Goal: Transaction & Acquisition: Purchase product/service

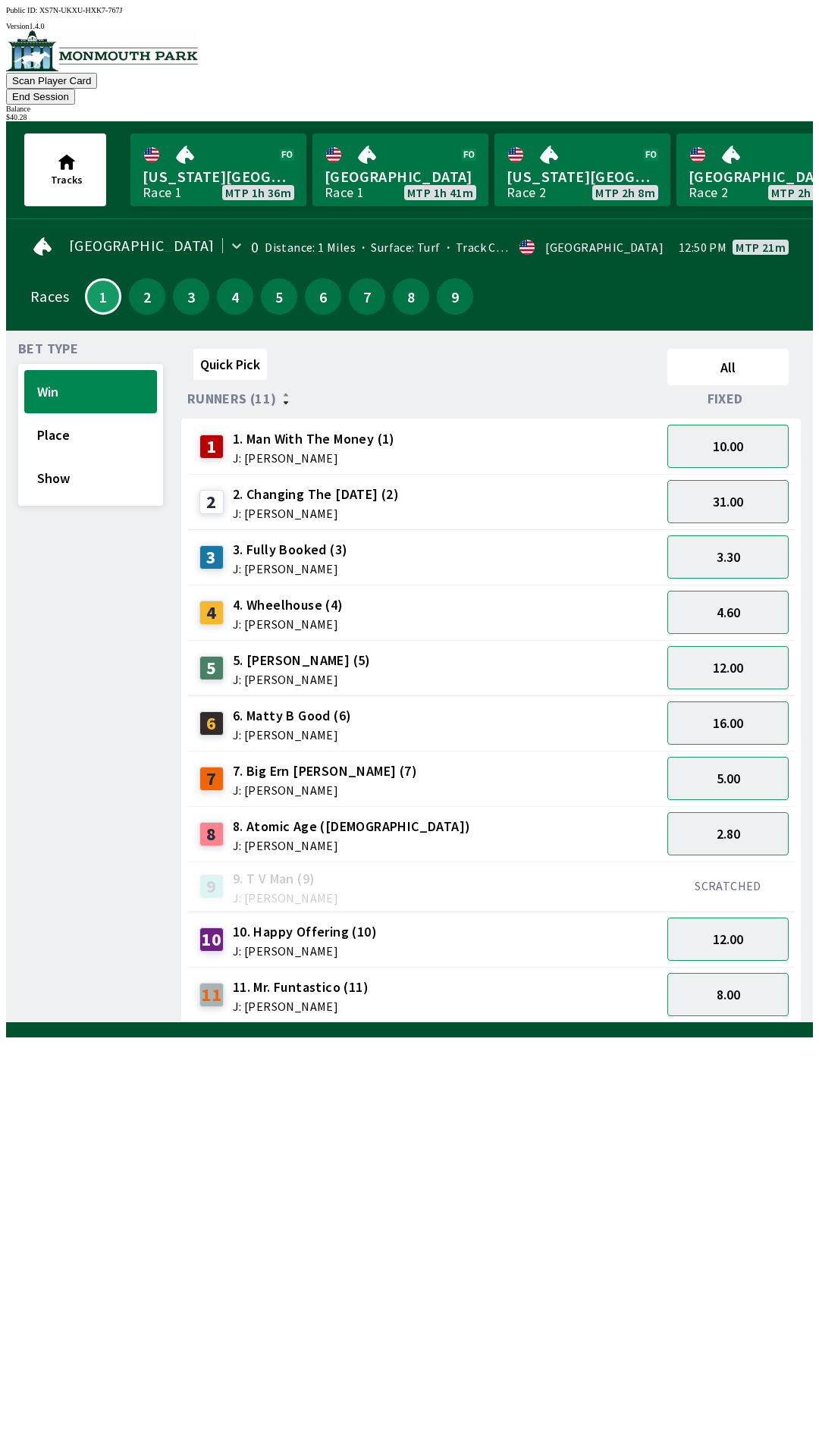
scroll to position [0, 1322]
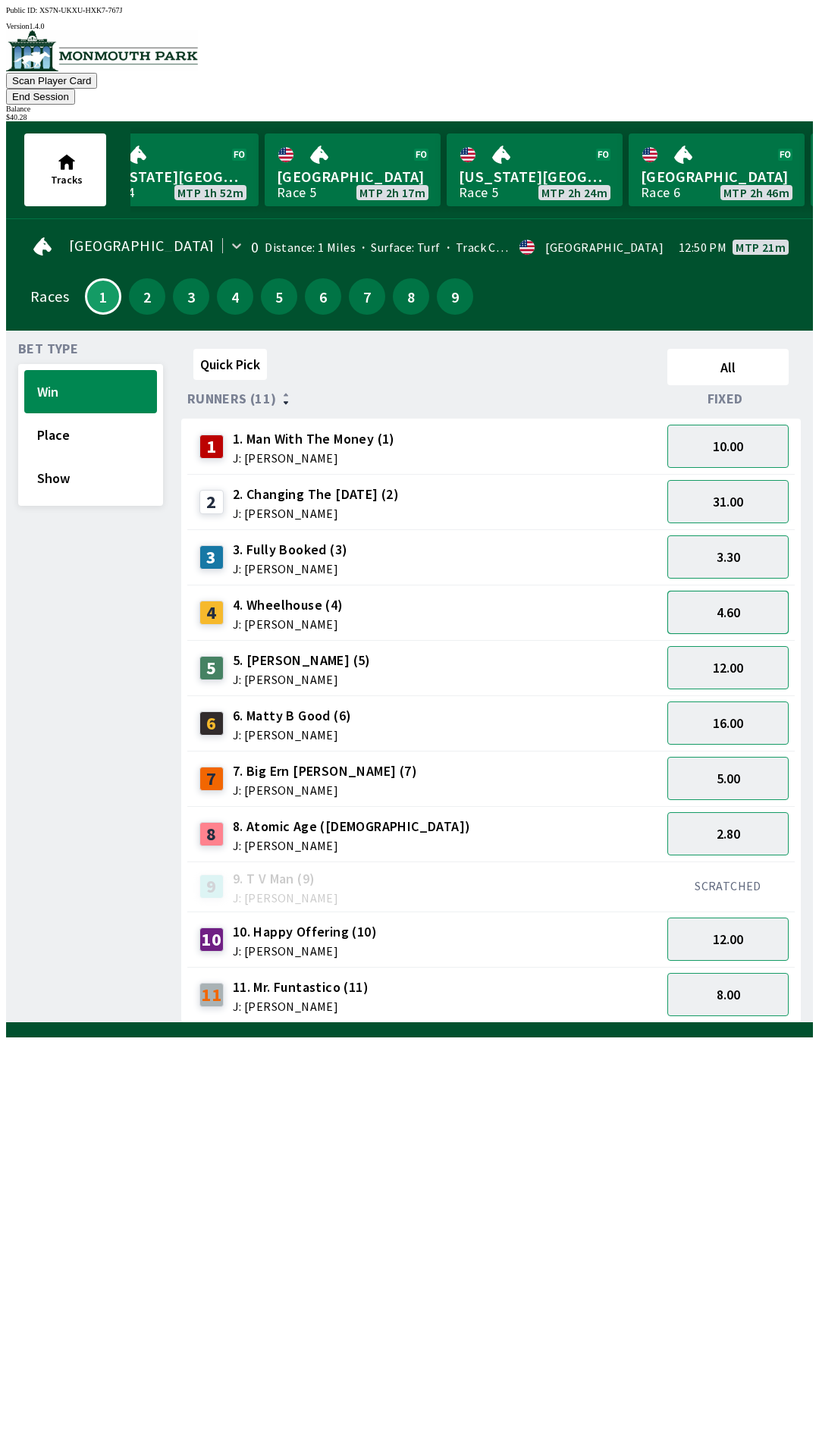
click at [739, 591] on button "4.60" at bounding box center [729, 612] width 121 height 43
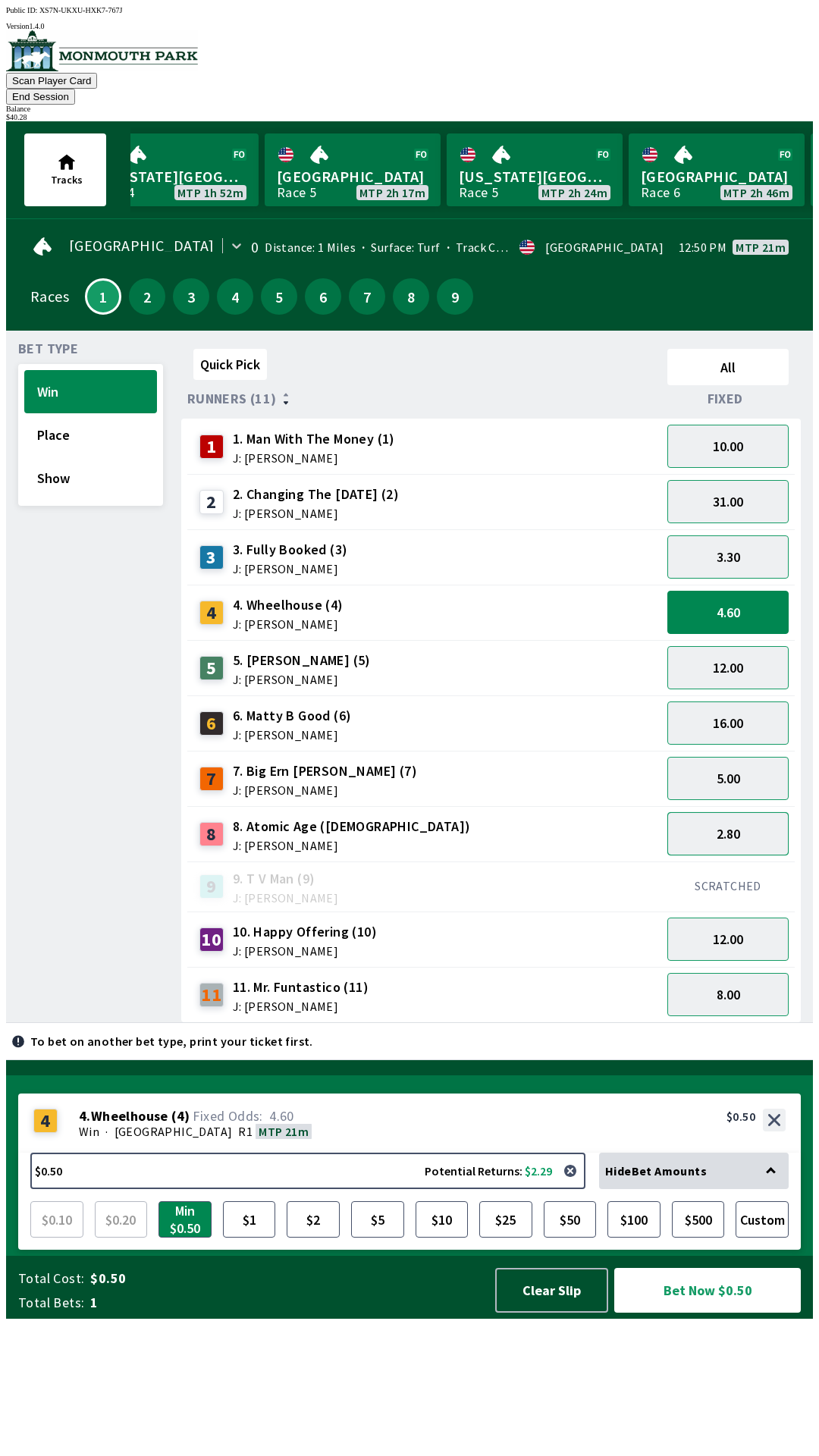
click at [743, 814] on button "2.80" at bounding box center [729, 833] width 121 height 43
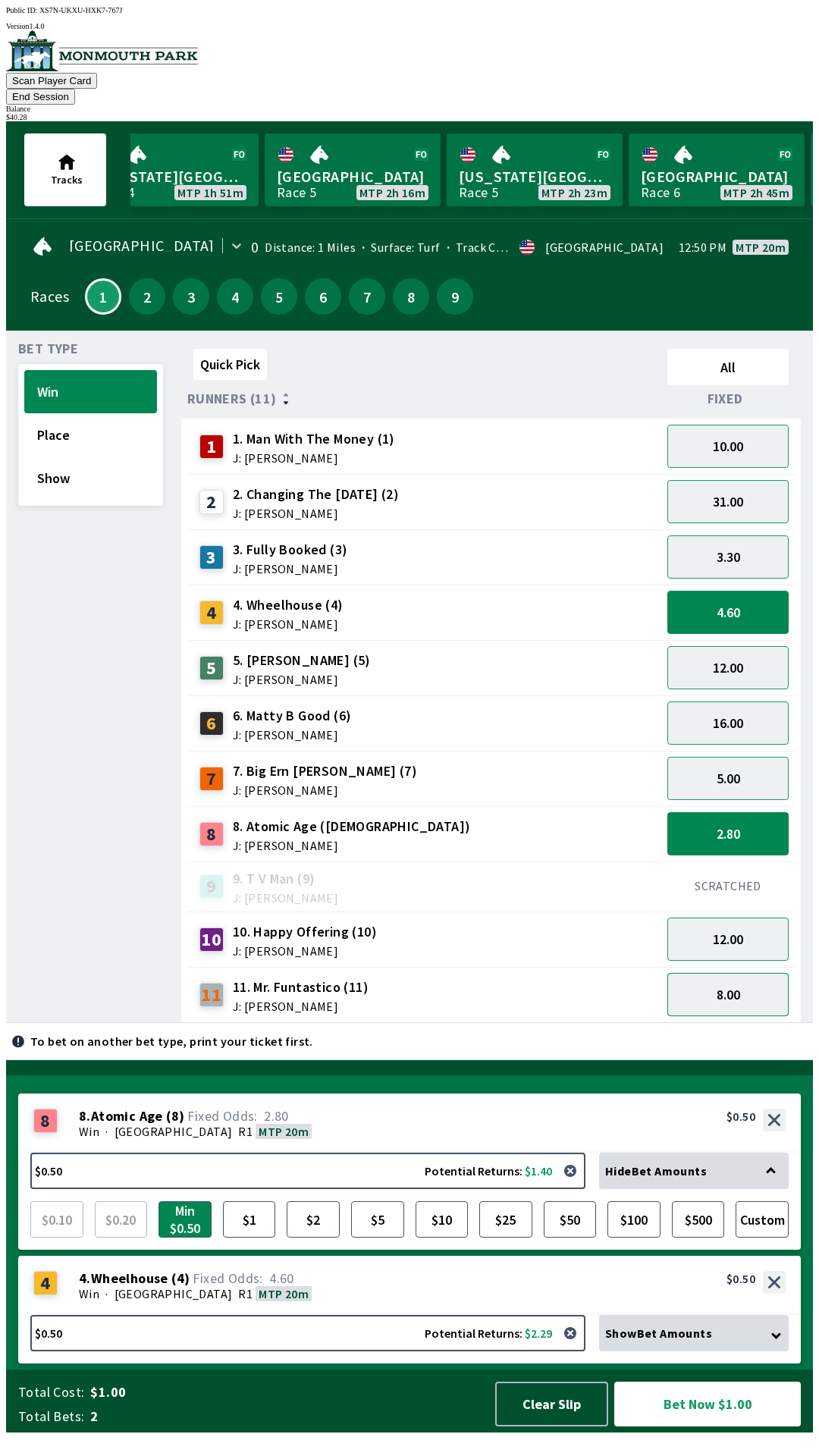
click at [741, 973] on button "8.00" at bounding box center [729, 994] width 121 height 43
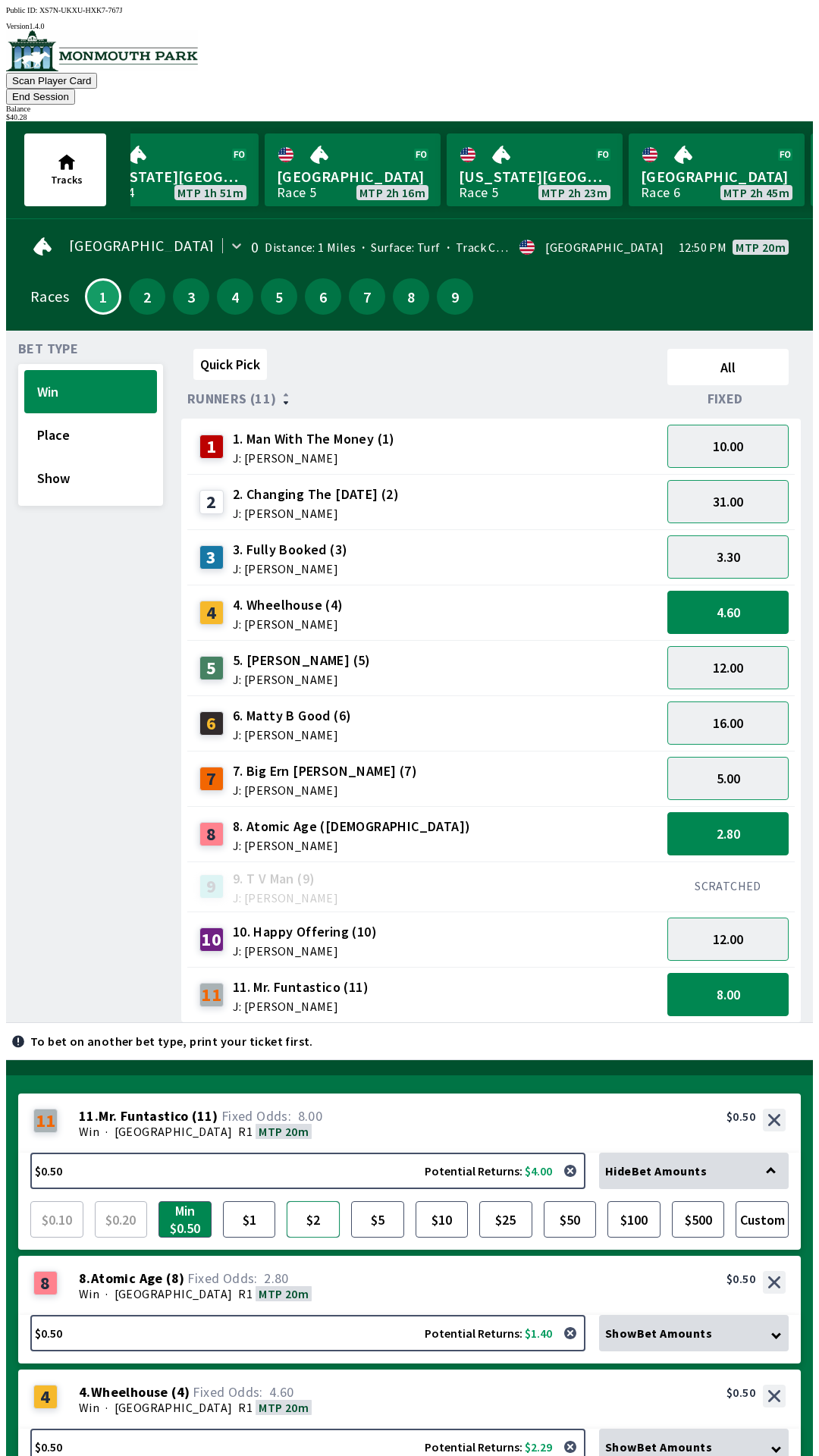
click at [307, 1201] on button "$2" at bounding box center [313, 1219] width 53 height 37
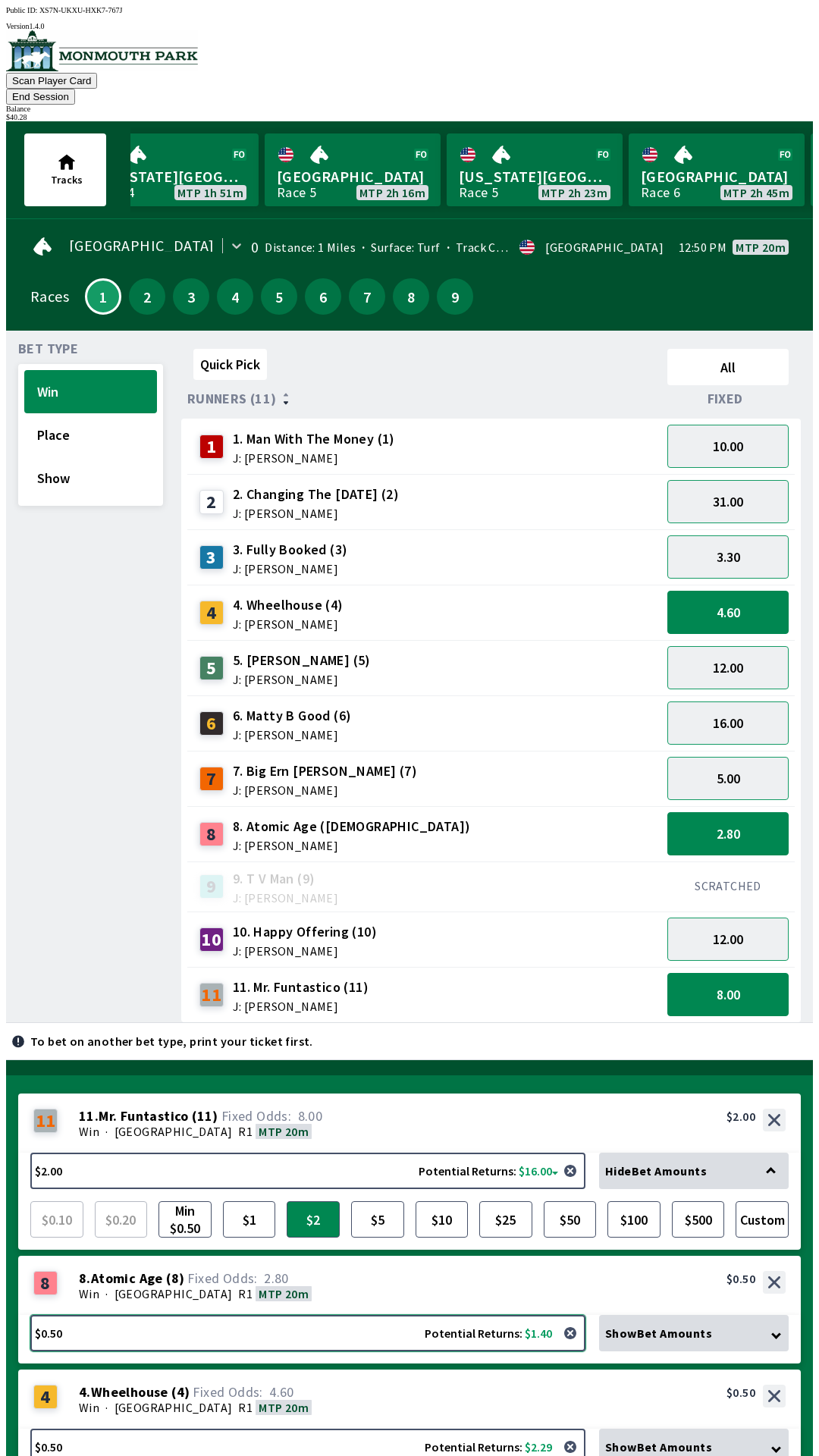
click at [198, 1316] on button "$0.50 Potential Returns: $1.40" at bounding box center [308, 1334] width 555 height 37
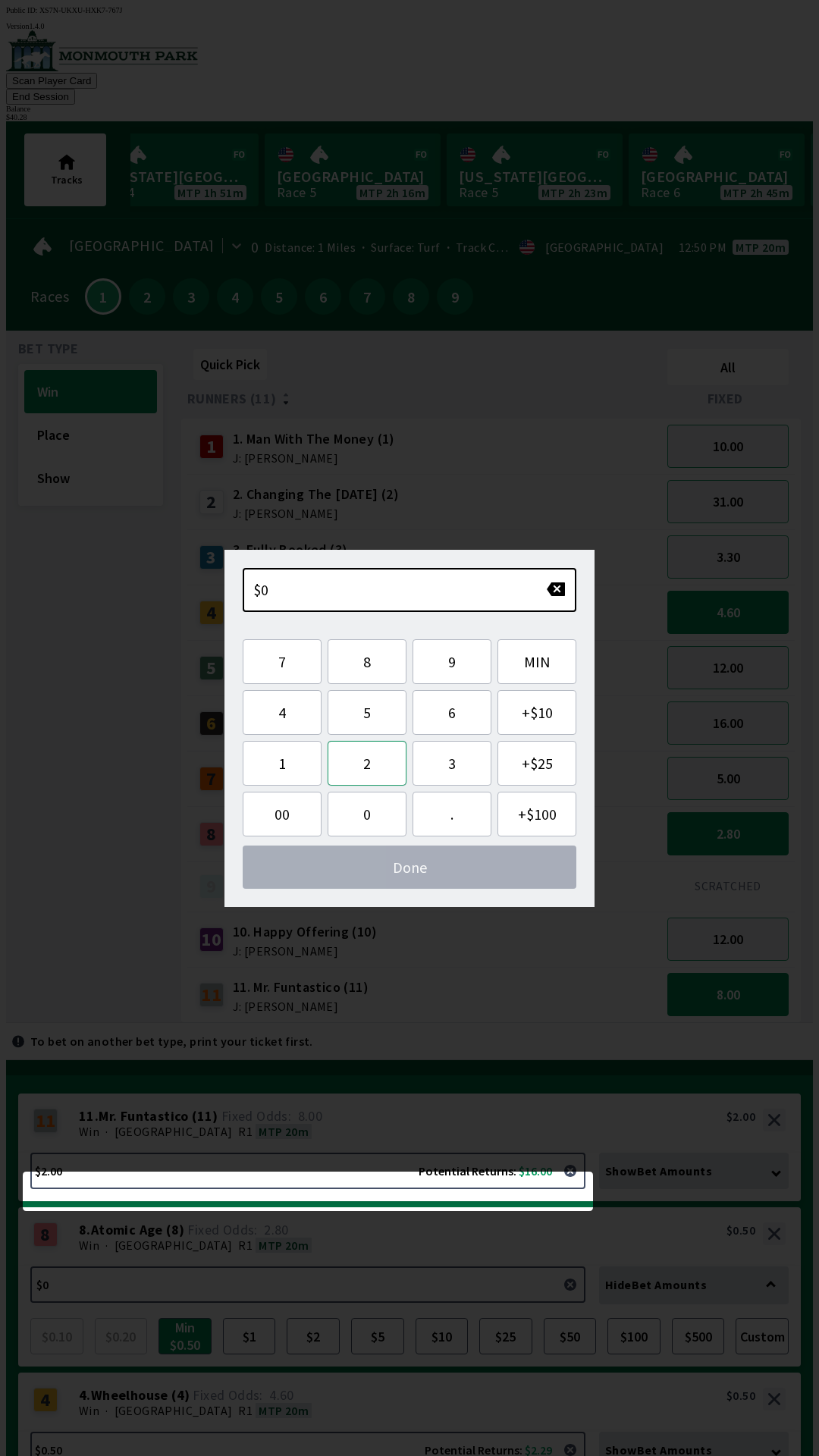
click at [371, 772] on button "2" at bounding box center [367, 763] width 79 height 45
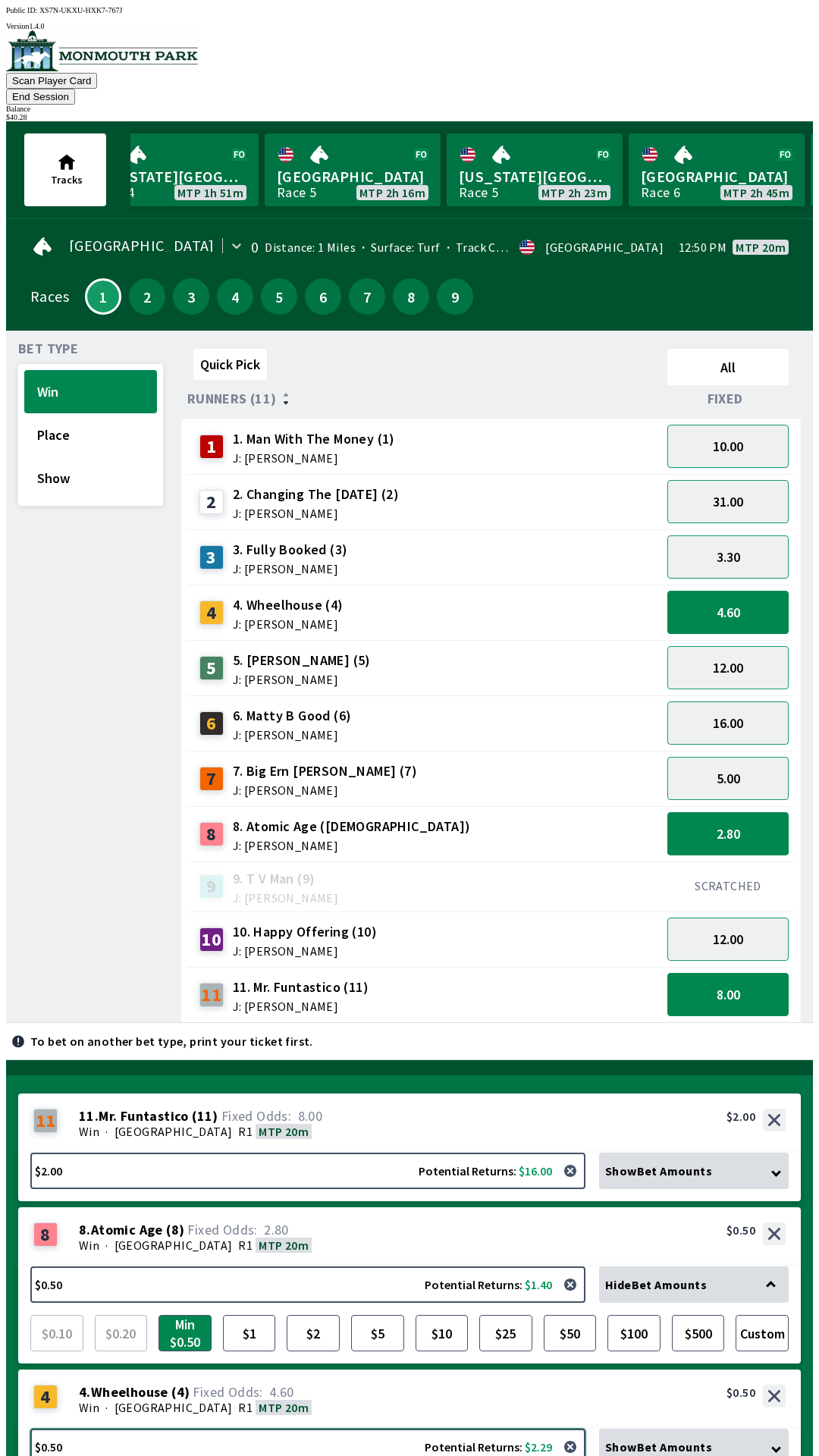
click at [135, 1429] on button "$0.50 Potential Returns: $2.29" at bounding box center [308, 1447] width 555 height 37
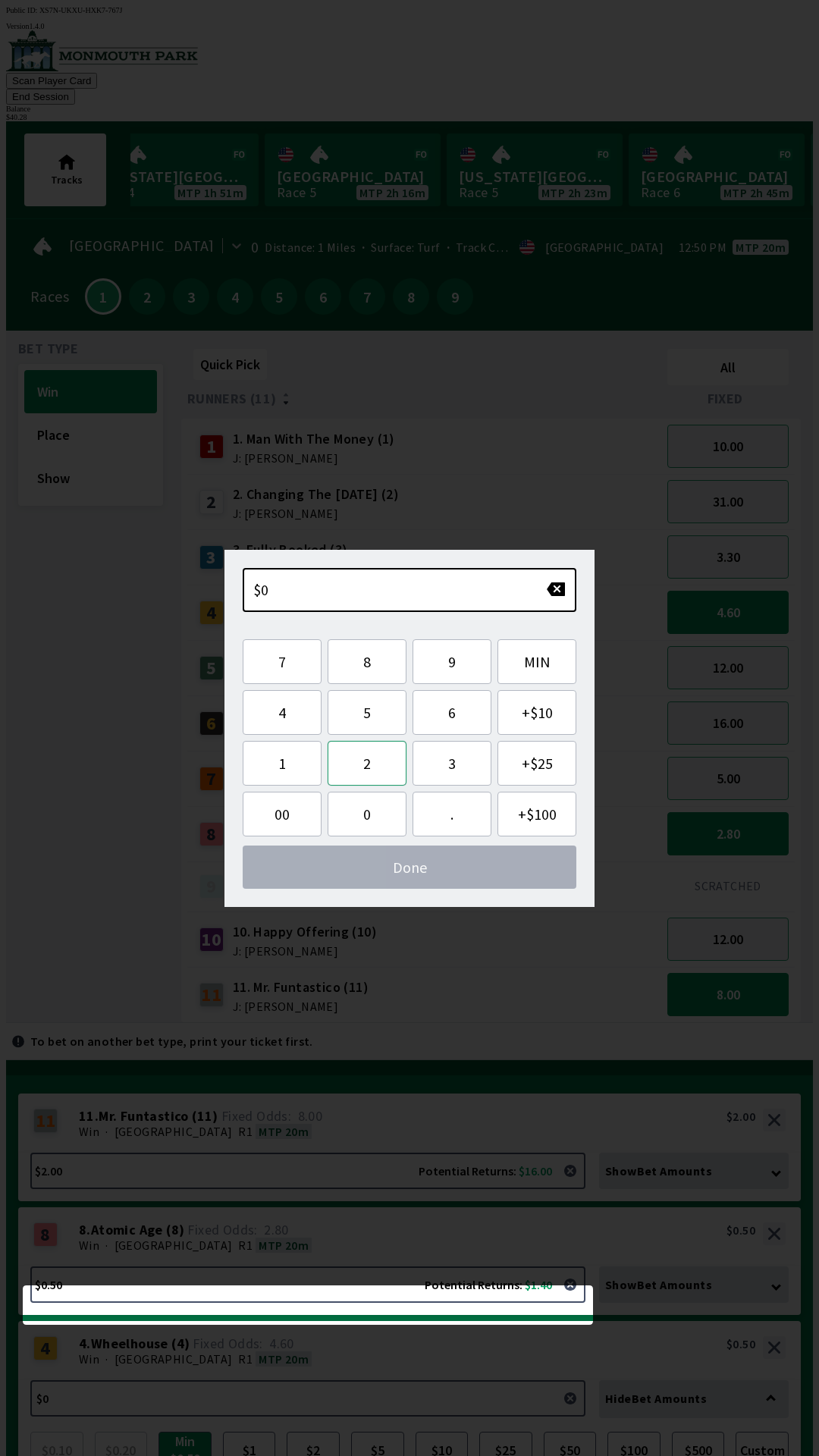
click at [370, 774] on button "2" at bounding box center [367, 763] width 79 height 45
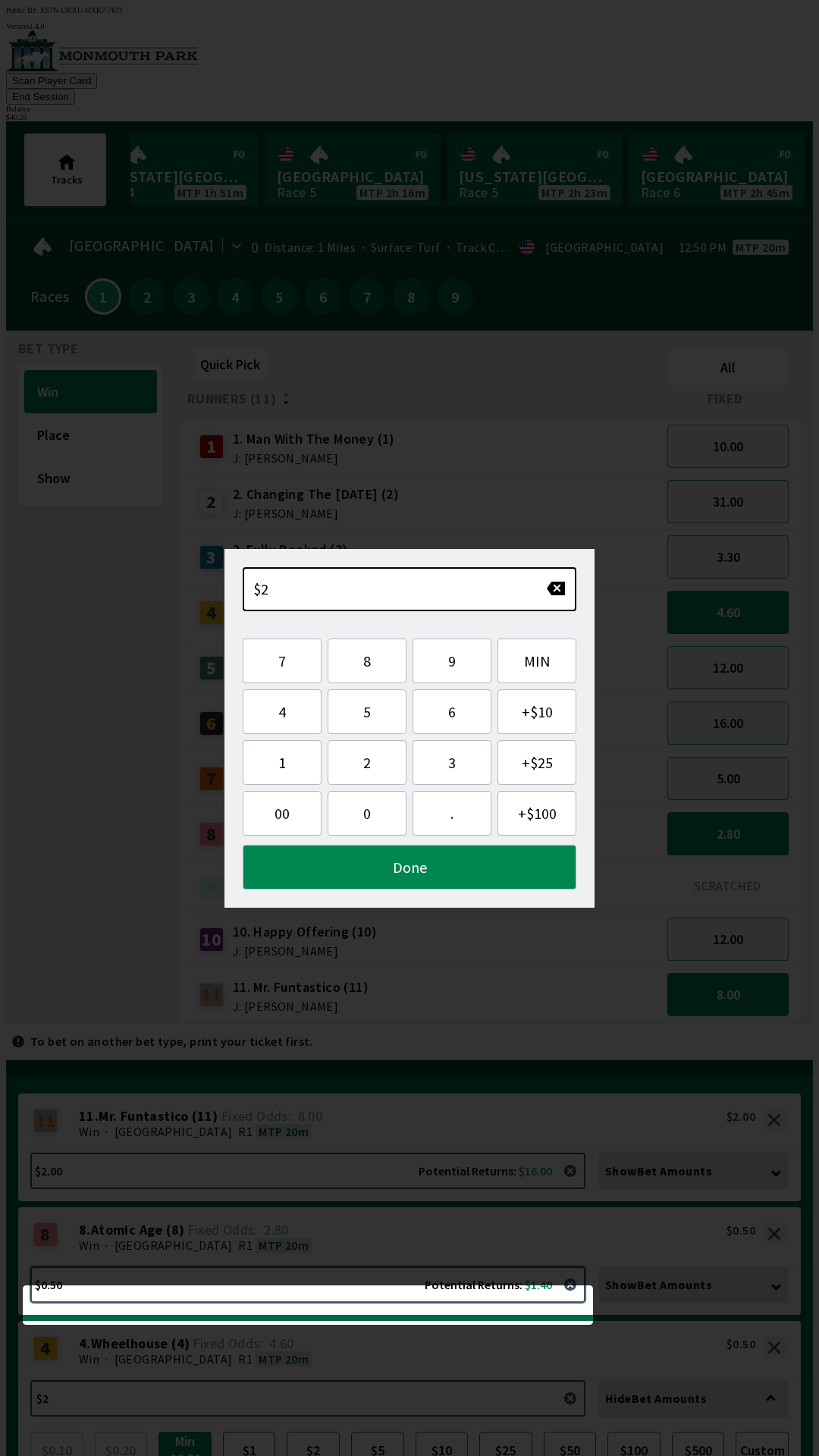
click at [366, 1266] on button "$0.50 Potential Returns: $1.40" at bounding box center [308, 1285] width 555 height 37
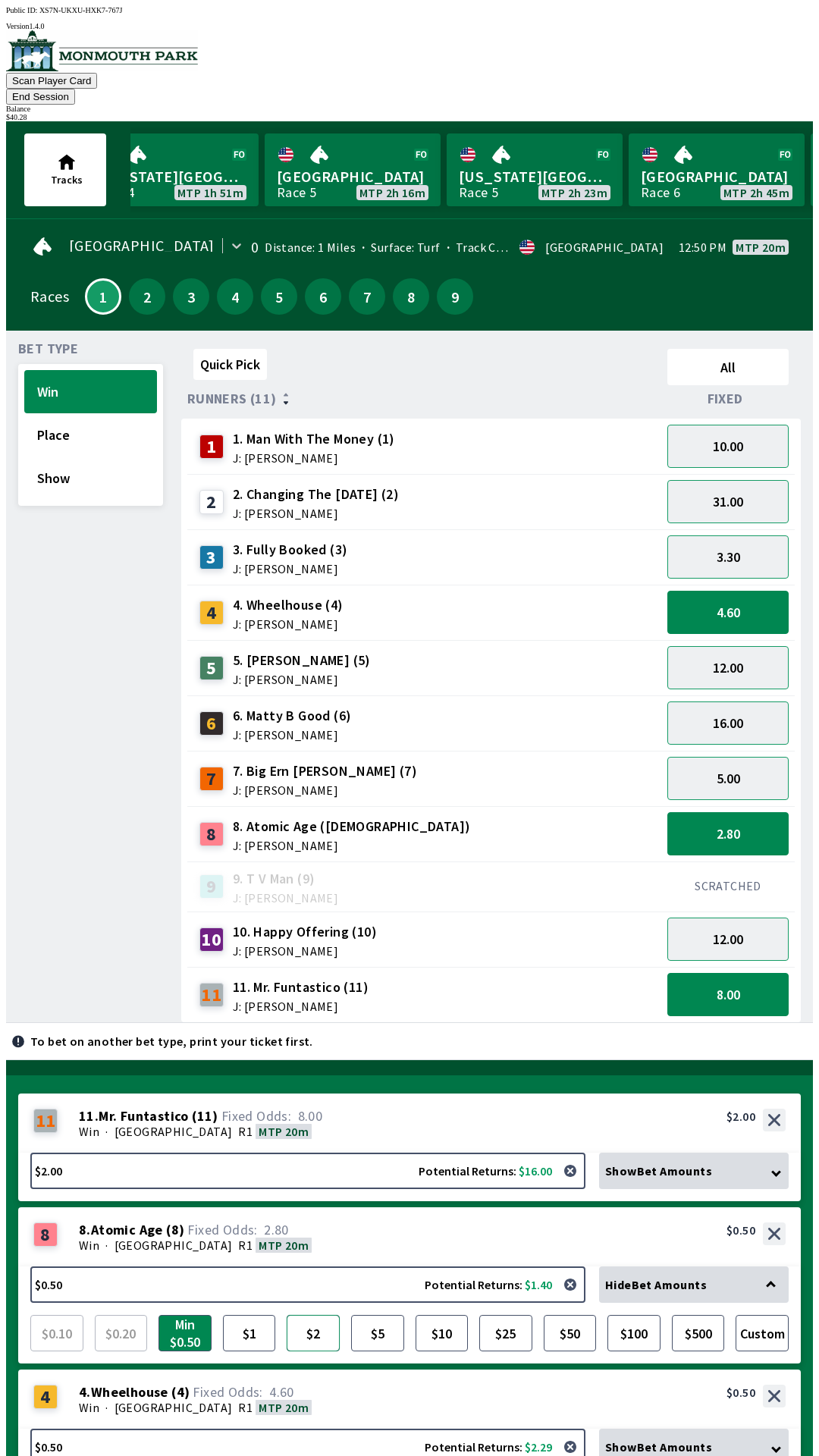
click at [312, 1316] on button "$2" at bounding box center [313, 1334] width 53 height 37
click at [310, 1429] on button "$0.50 Potential Returns: $2.29" at bounding box center [308, 1447] width 555 height 37
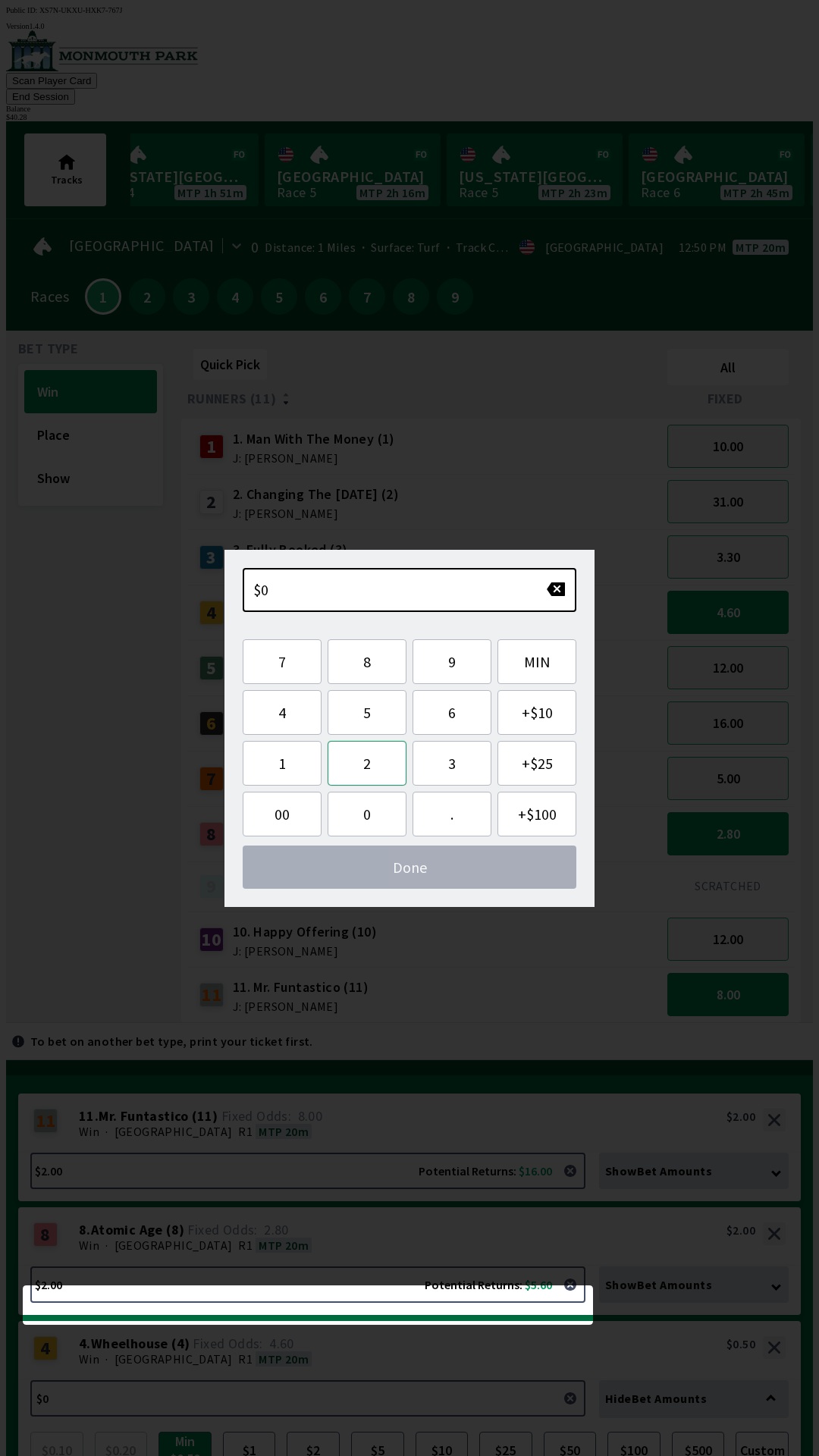
click at [374, 771] on button "2" at bounding box center [367, 763] width 79 height 45
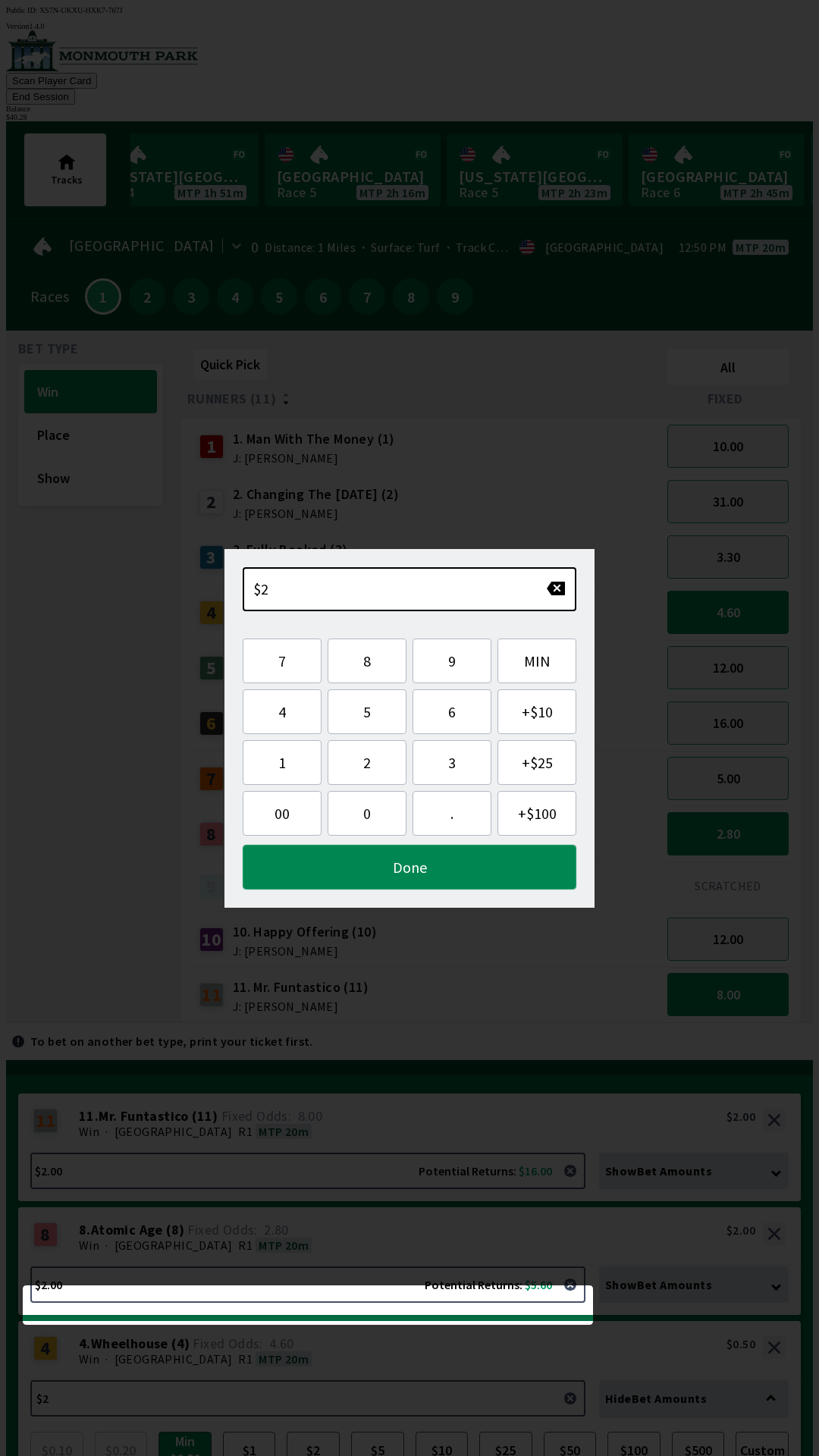
click at [502, 866] on button "Done" at bounding box center [409, 867] width 334 height 45
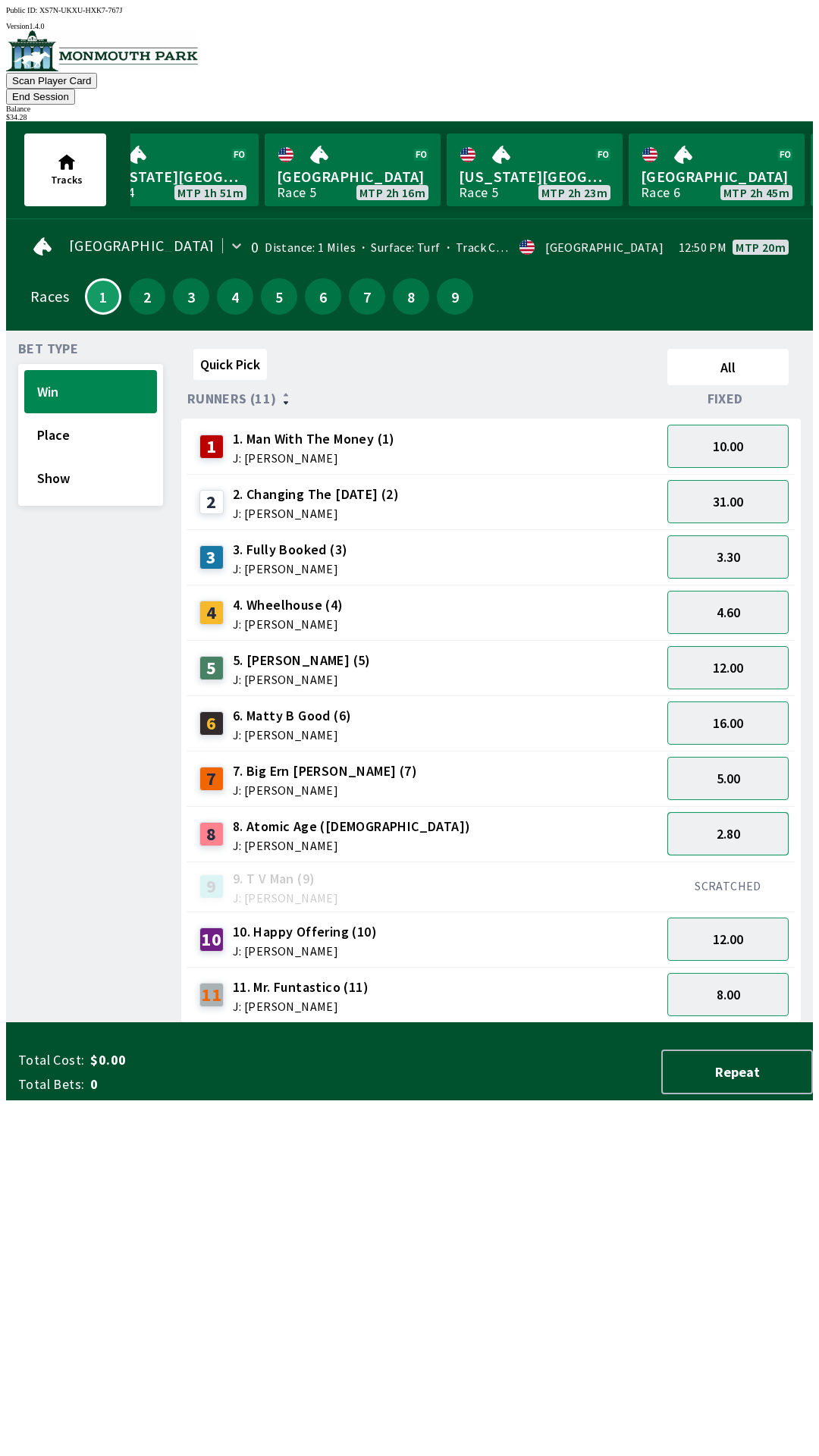
click at [724, 819] on button "2.80" at bounding box center [729, 833] width 121 height 43
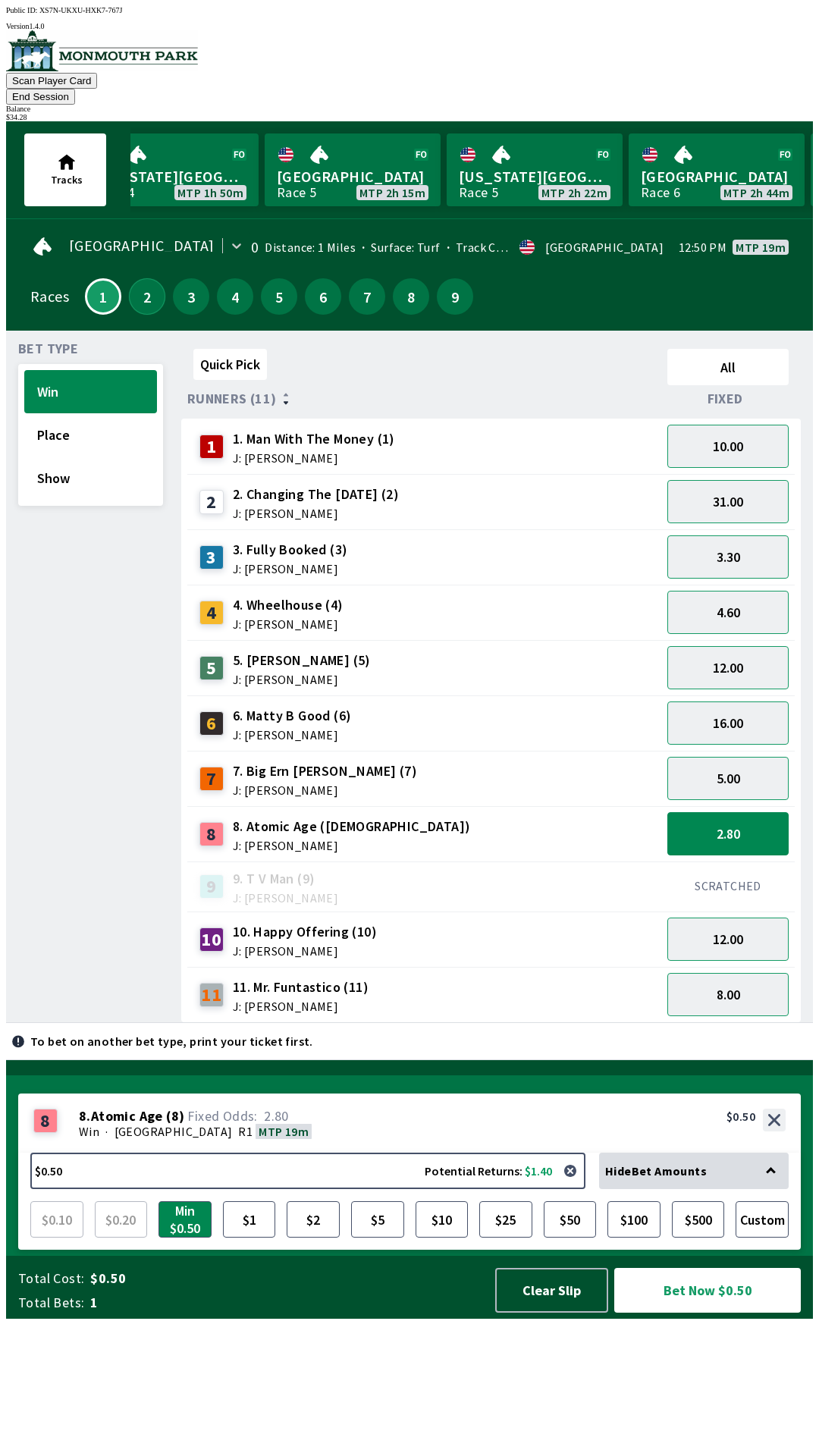
click at [135, 278] on button "2" at bounding box center [147, 296] width 37 height 37
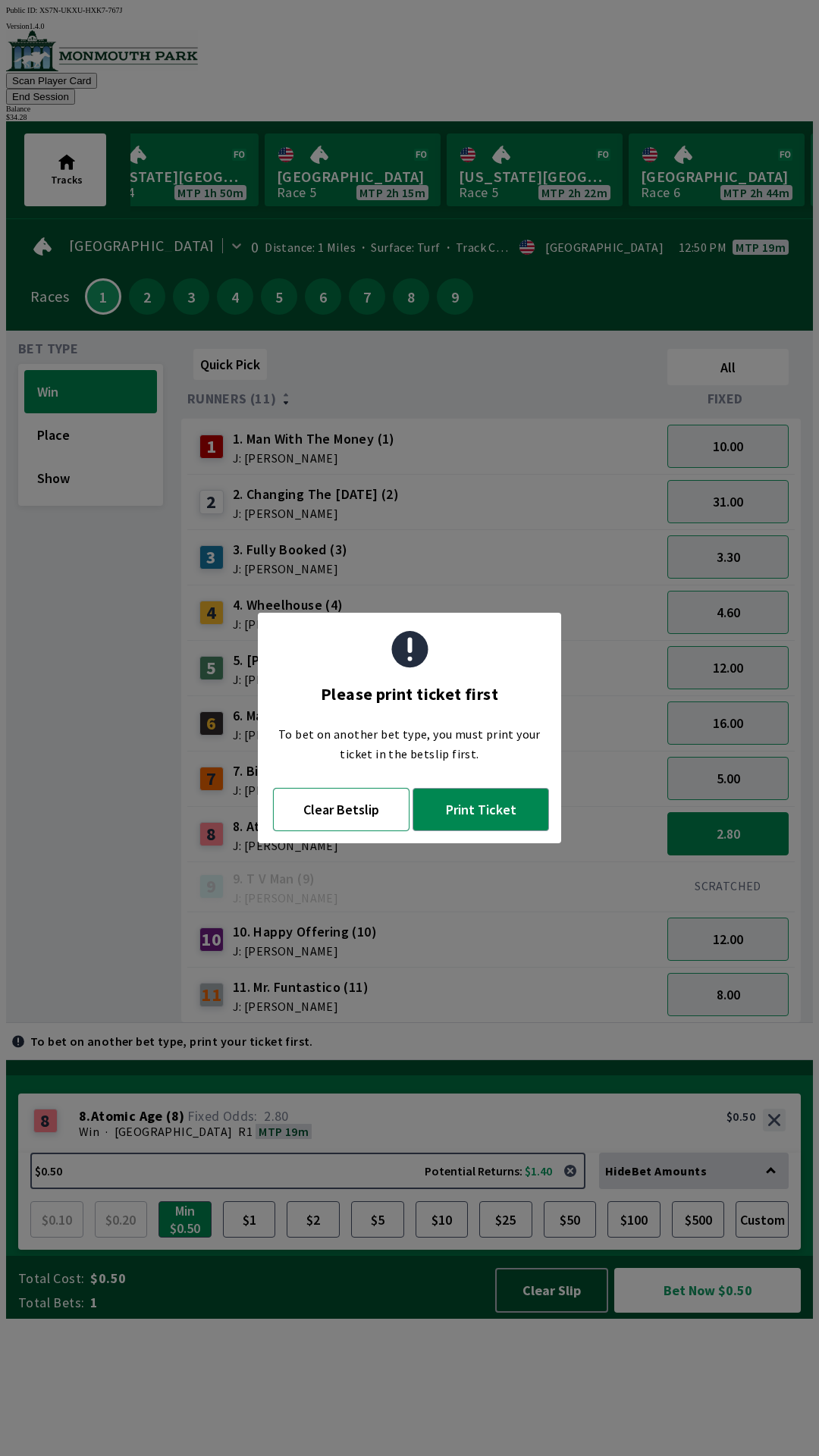
click at [335, 816] on button "Clear Betslip" at bounding box center [342, 809] width 137 height 43
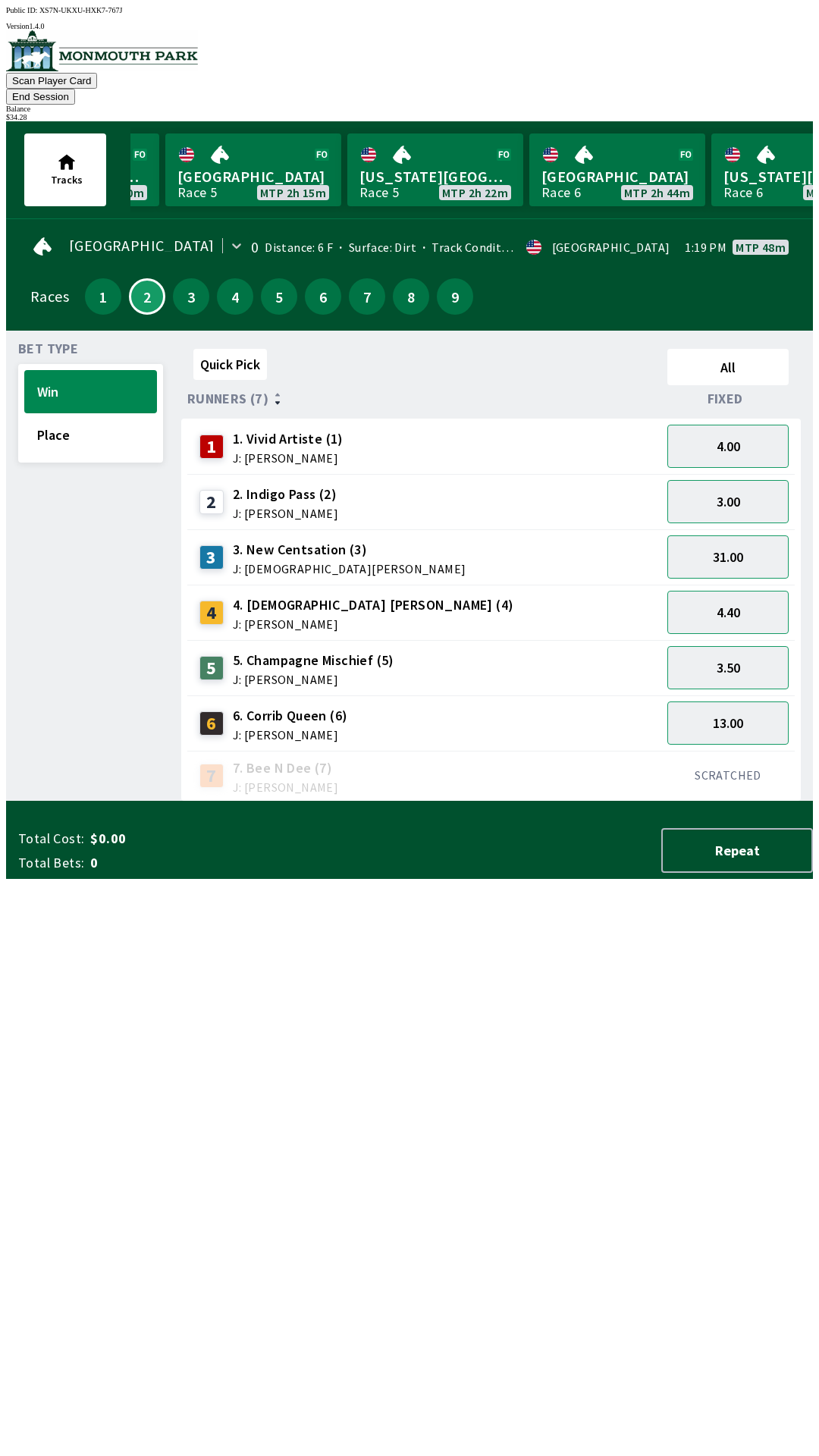
scroll to position [0, 1484]
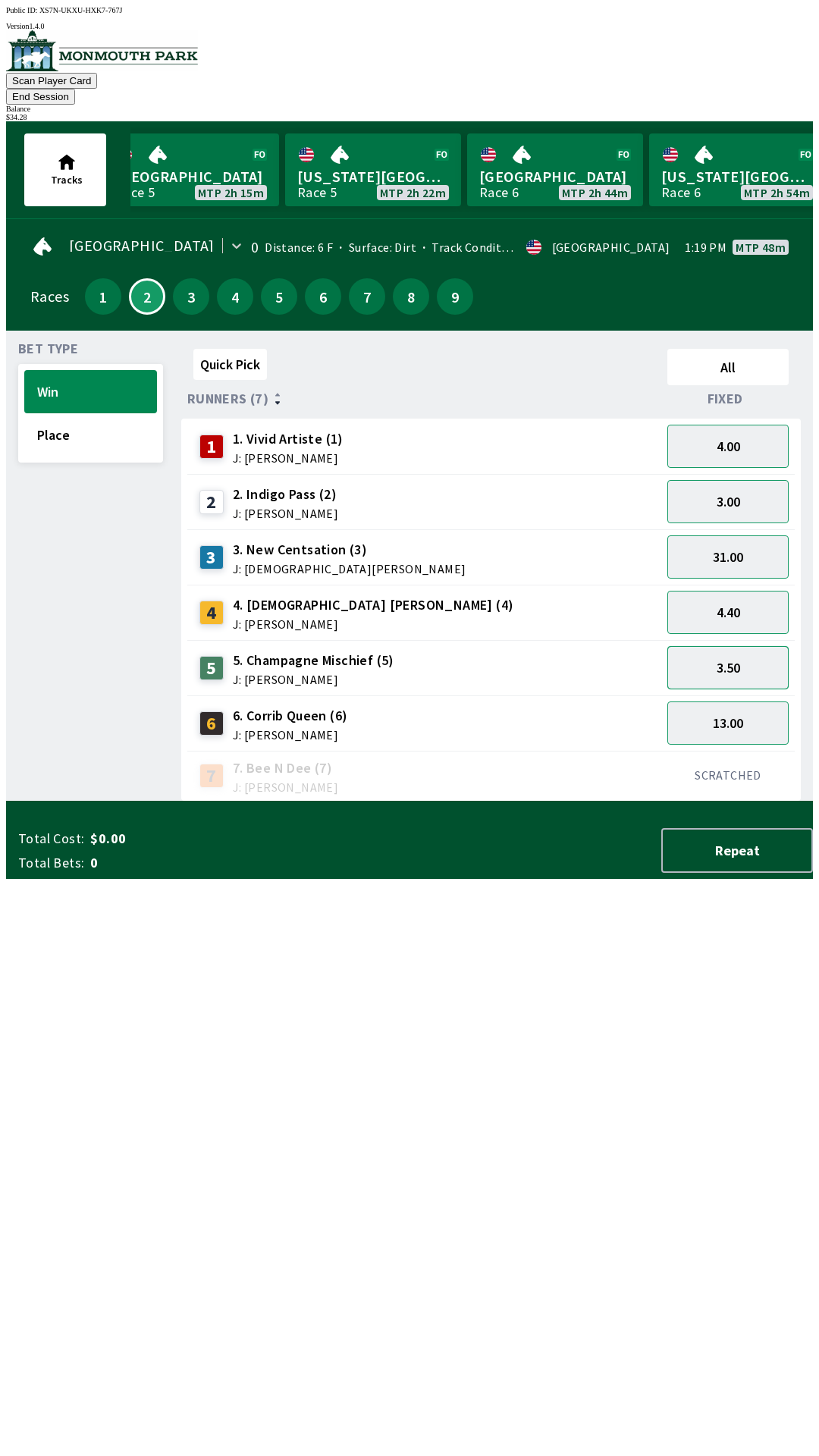
click at [727, 646] on button "3.50" at bounding box center [729, 667] width 121 height 43
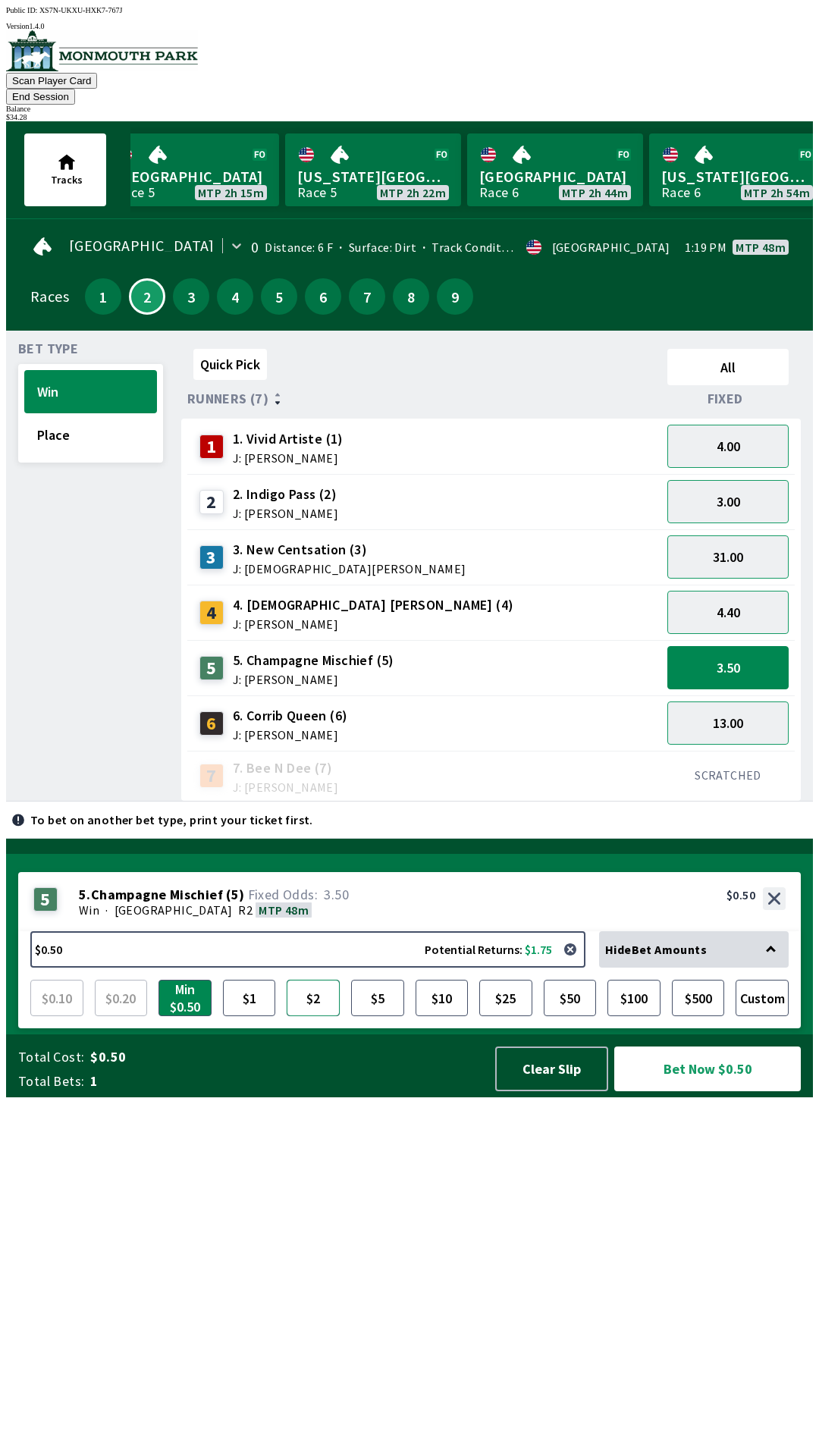
click at [319, 1016] on button "$2" at bounding box center [313, 998] width 53 height 37
click at [370, 1016] on button "$5" at bounding box center [377, 998] width 53 height 37
click at [312, 1016] on button "$2" at bounding box center [313, 998] width 53 height 37
click at [575, 965] on button "button" at bounding box center [571, 950] width 31 height 31
click at [95, 968] on button "$0.50 Potential Returns: $1.75" at bounding box center [308, 950] width 555 height 37
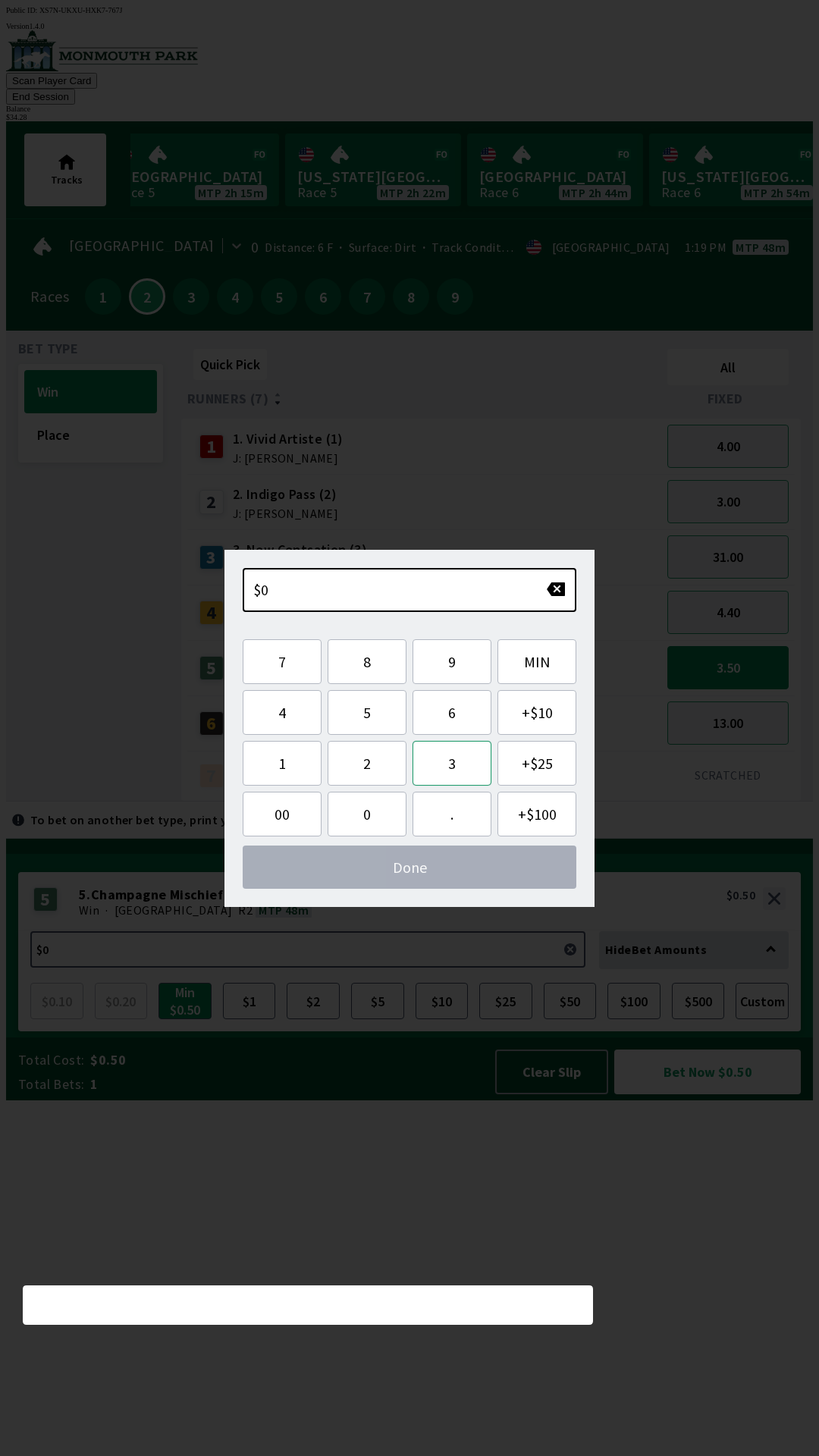
click at [437, 754] on button "3" at bounding box center [452, 763] width 79 height 45
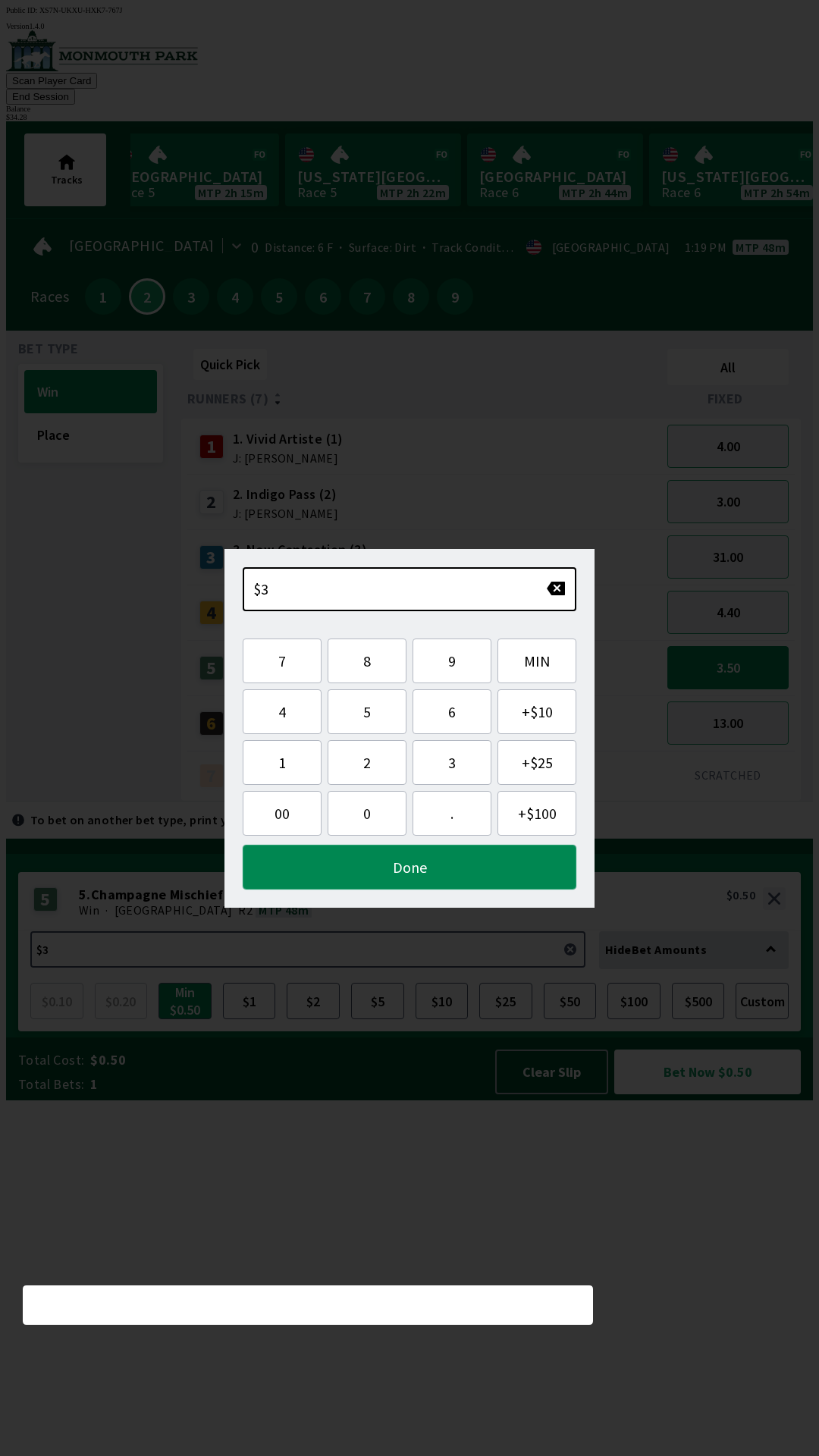
click at [479, 865] on button "Done" at bounding box center [409, 867] width 334 height 45
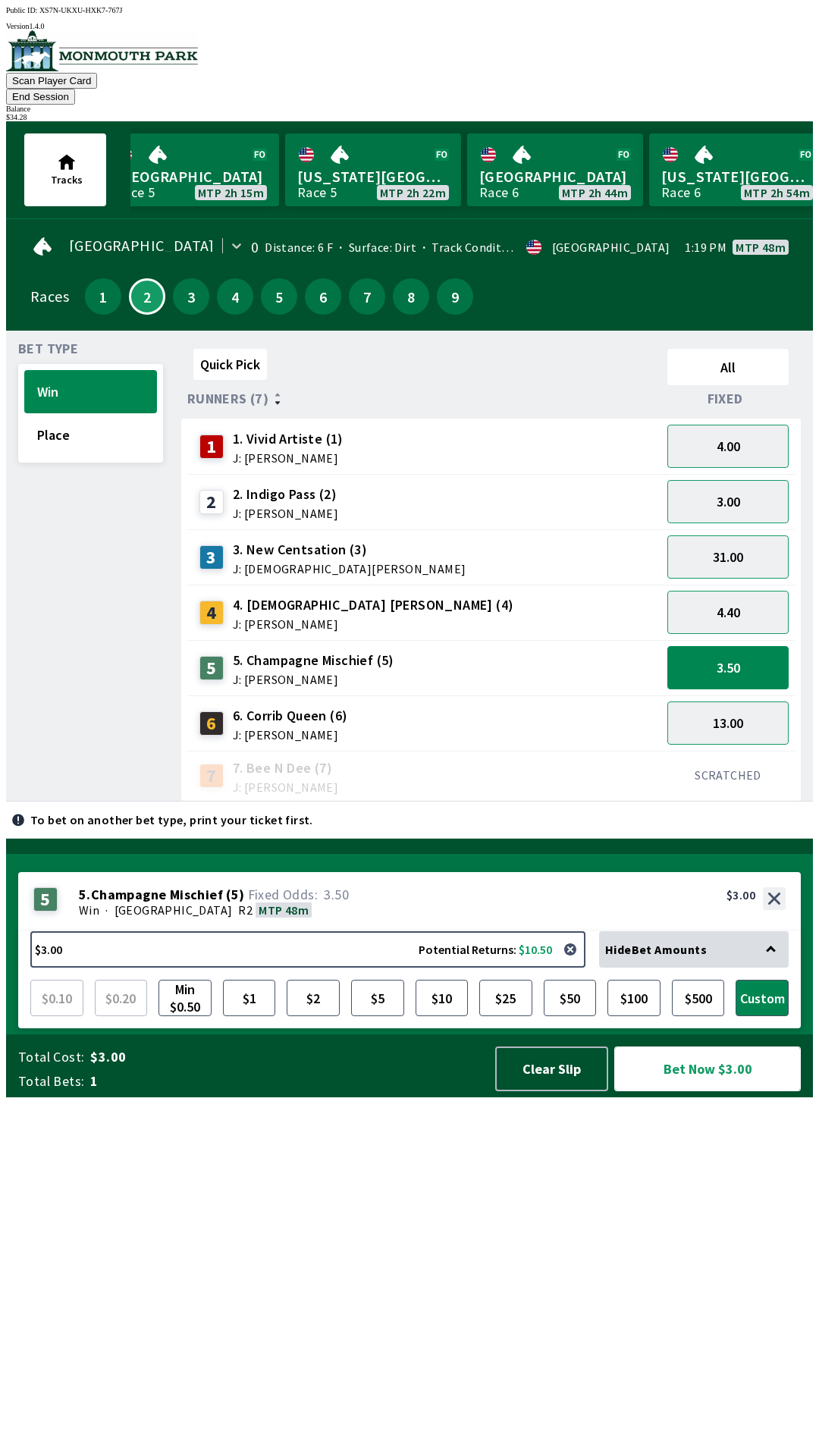
click at [703, 1091] on button "Bet Now $3.00" at bounding box center [707, 1069] width 187 height 45
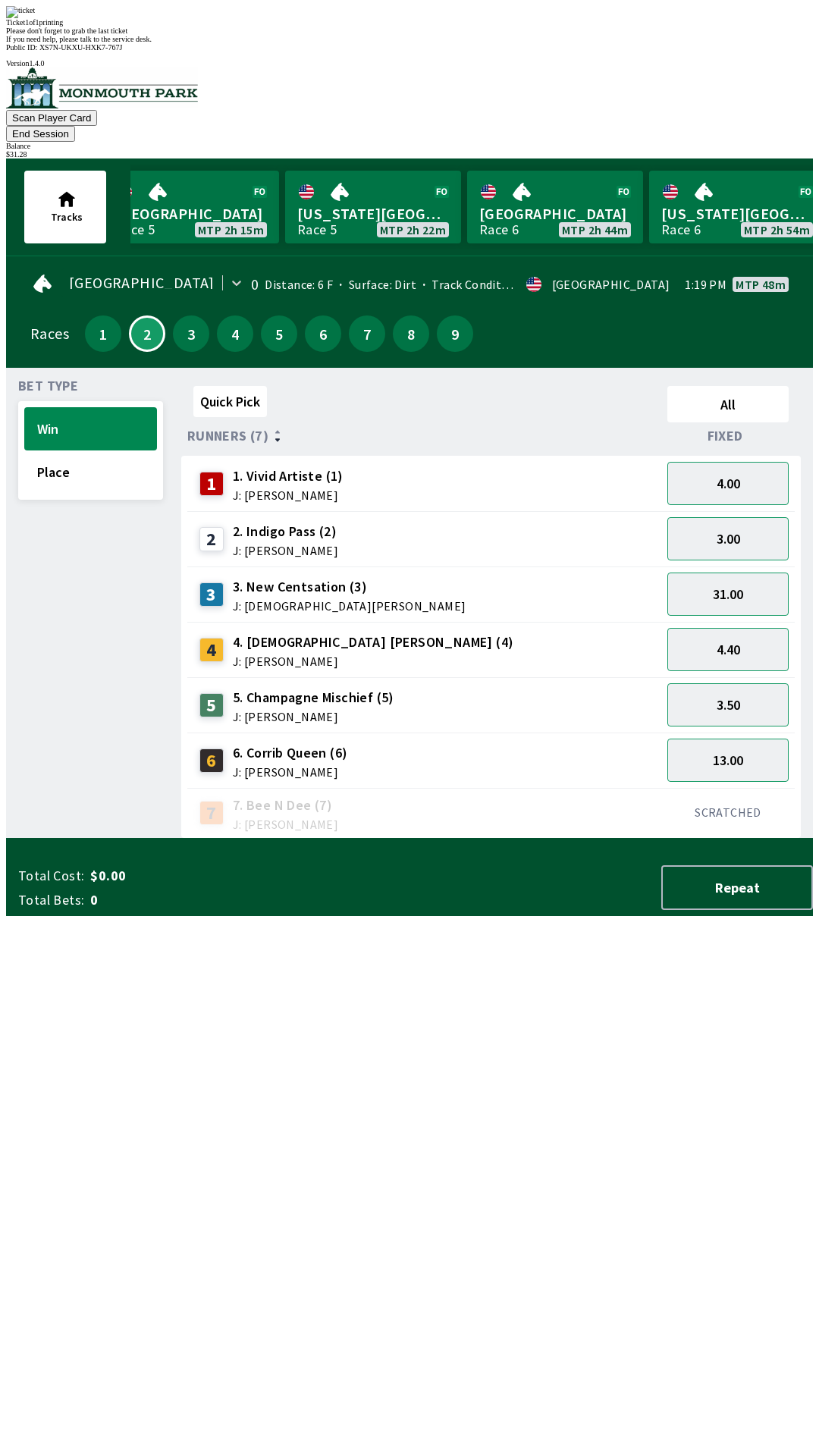
click at [401, 839] on div "Quick Pick All Runners (7) Fixed 1 1. Vivid Artiste (1) J: [PERSON_NAME] 4.00 2…" at bounding box center [497, 609] width 632 height 459
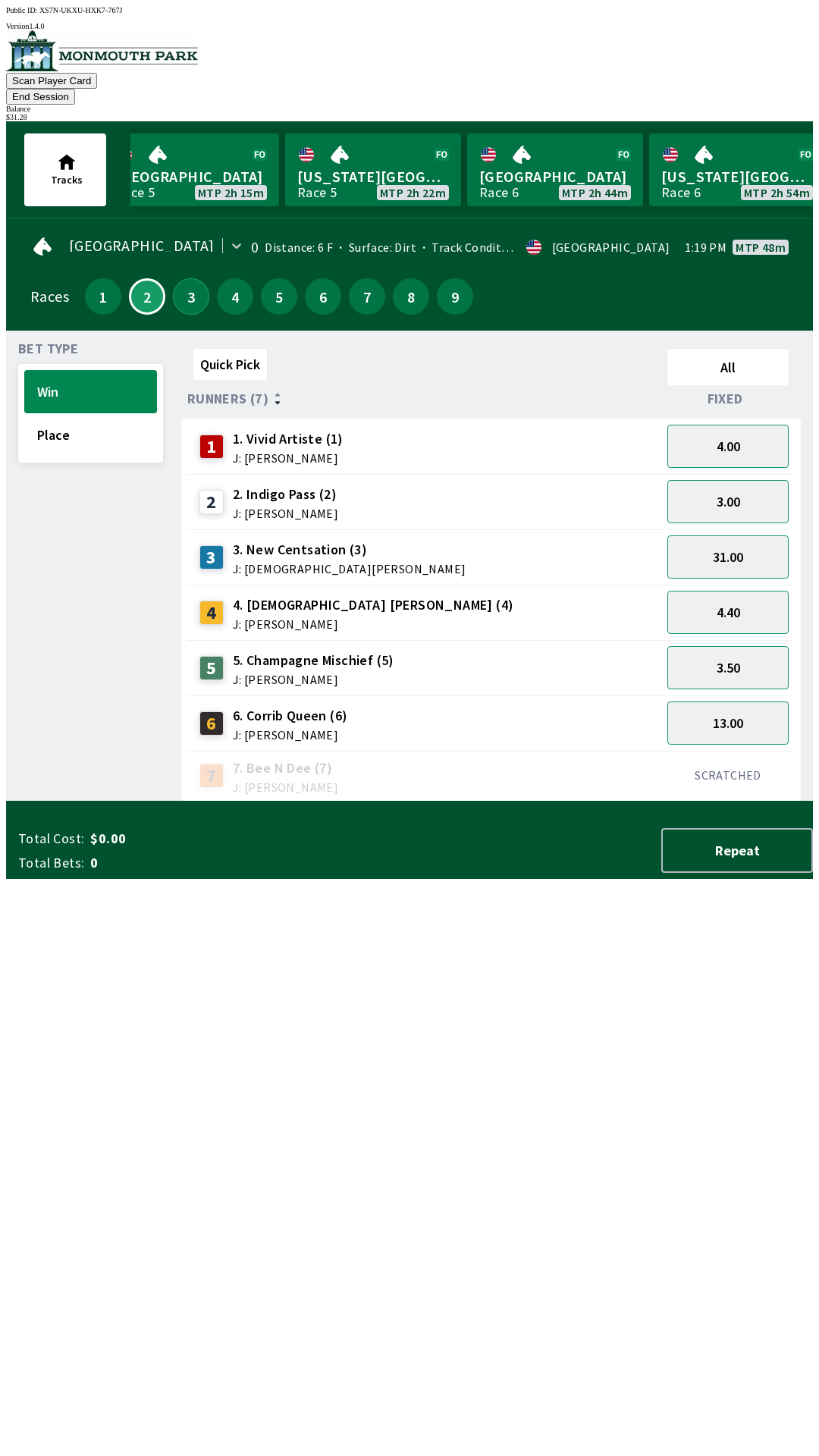
click at [178, 278] on button "3" at bounding box center [192, 296] width 37 height 37
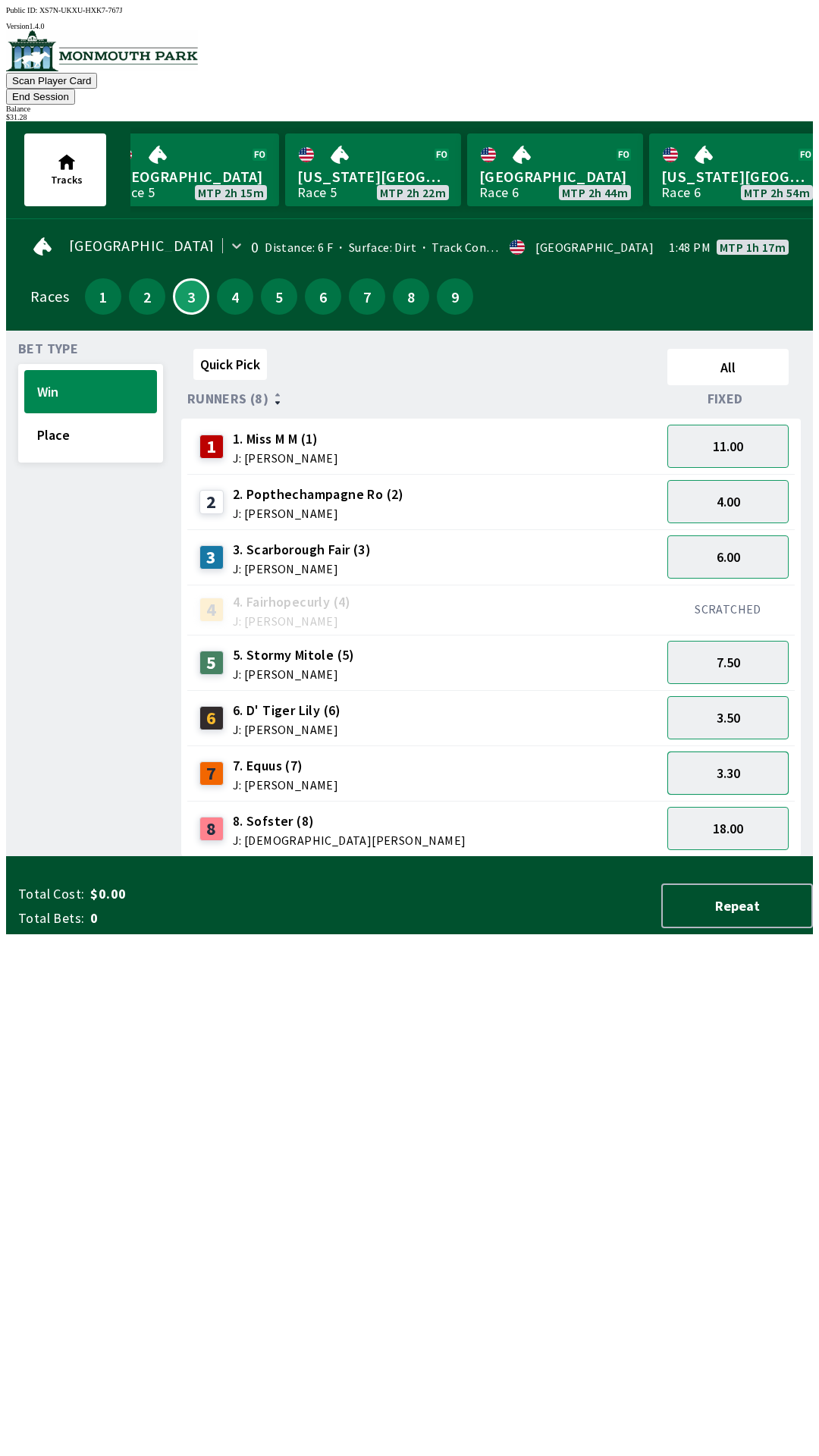
click at [741, 752] on button "3.30" at bounding box center [729, 773] width 121 height 43
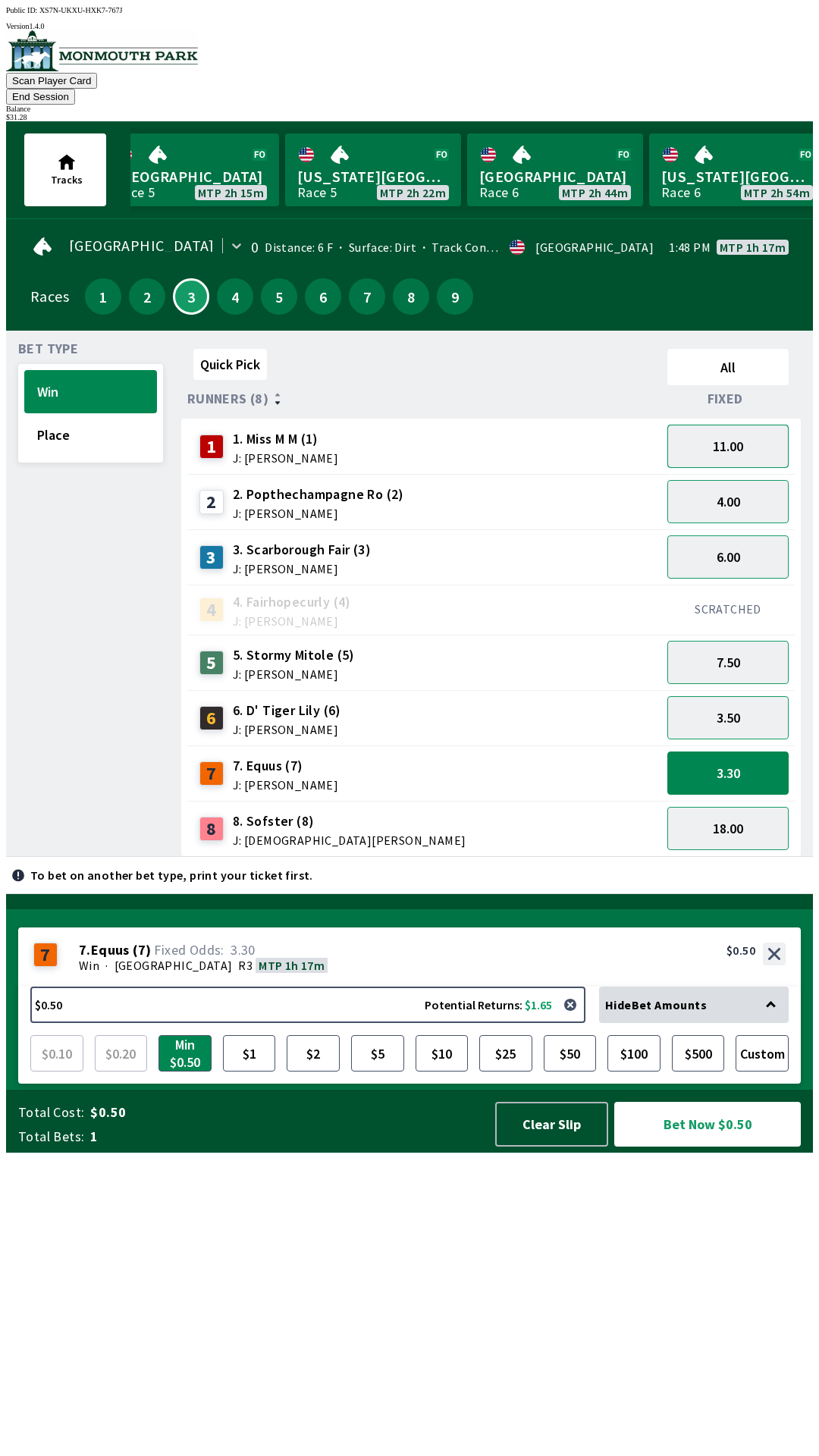
click at [744, 424] on button "11.00" at bounding box center [729, 446] width 121 height 43
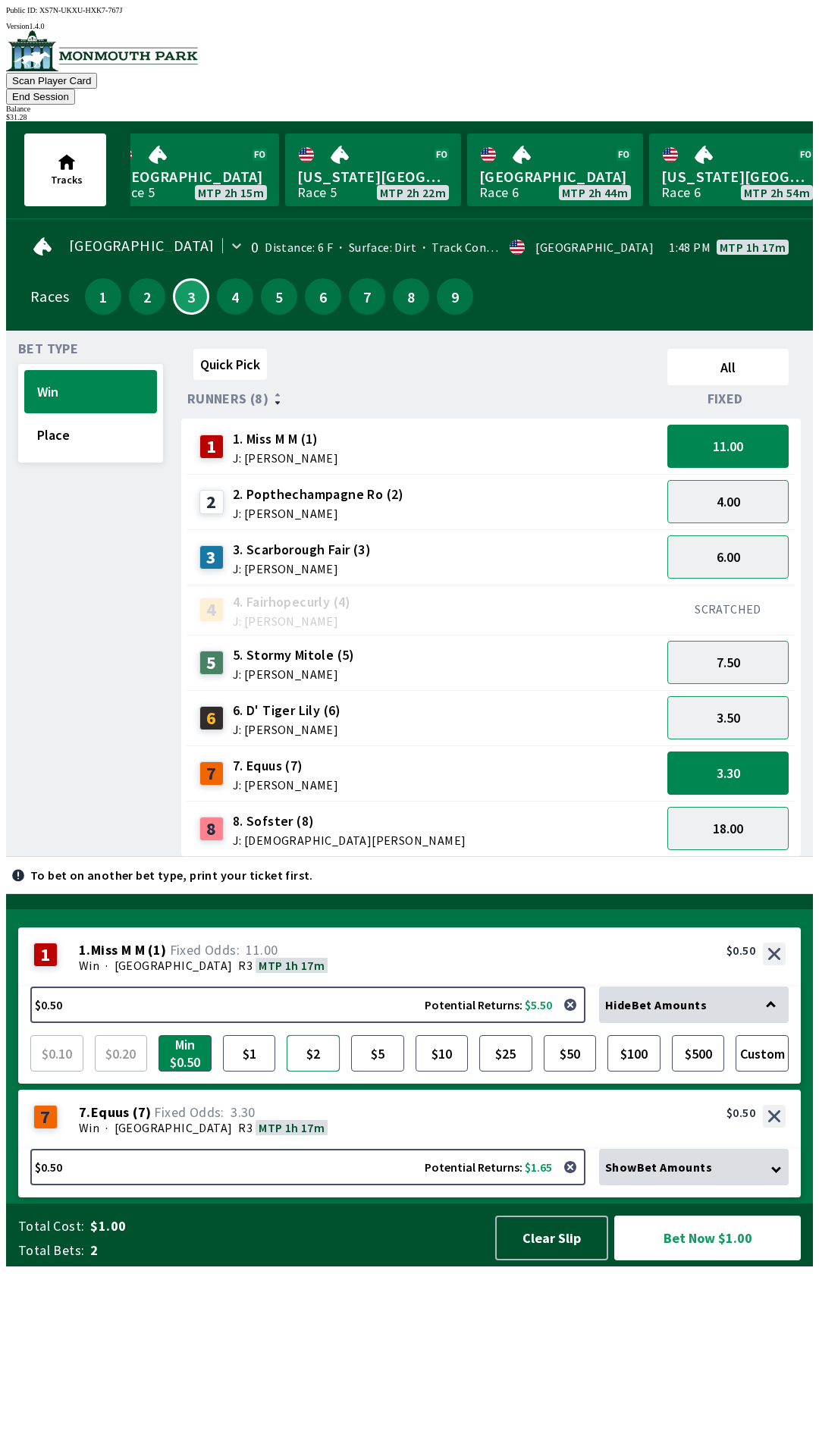
click at [314, 1072] on button "$2" at bounding box center [313, 1054] width 53 height 37
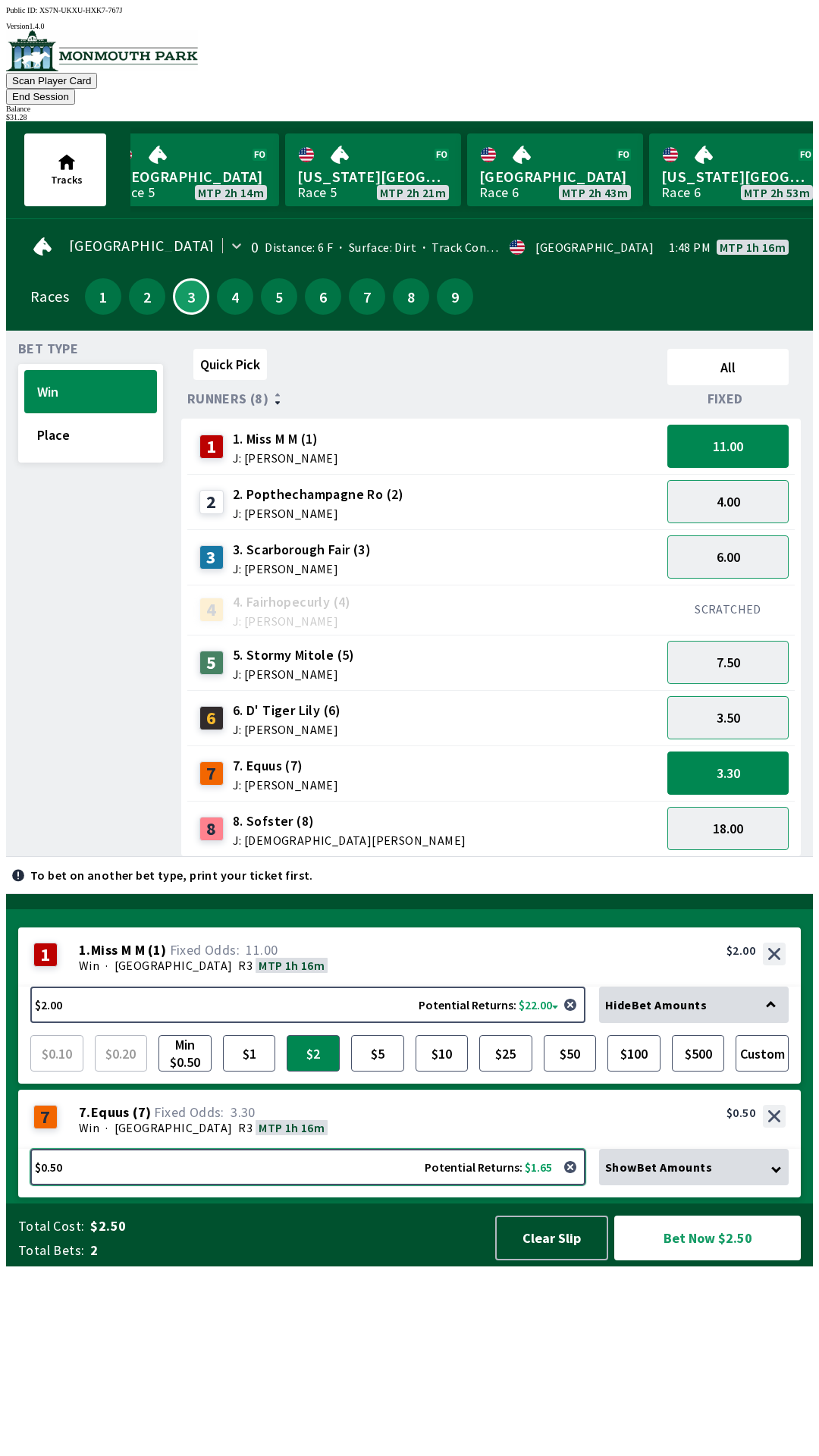
click at [115, 1186] on button "$0.50 Potential Returns: $1.65" at bounding box center [308, 1167] width 555 height 37
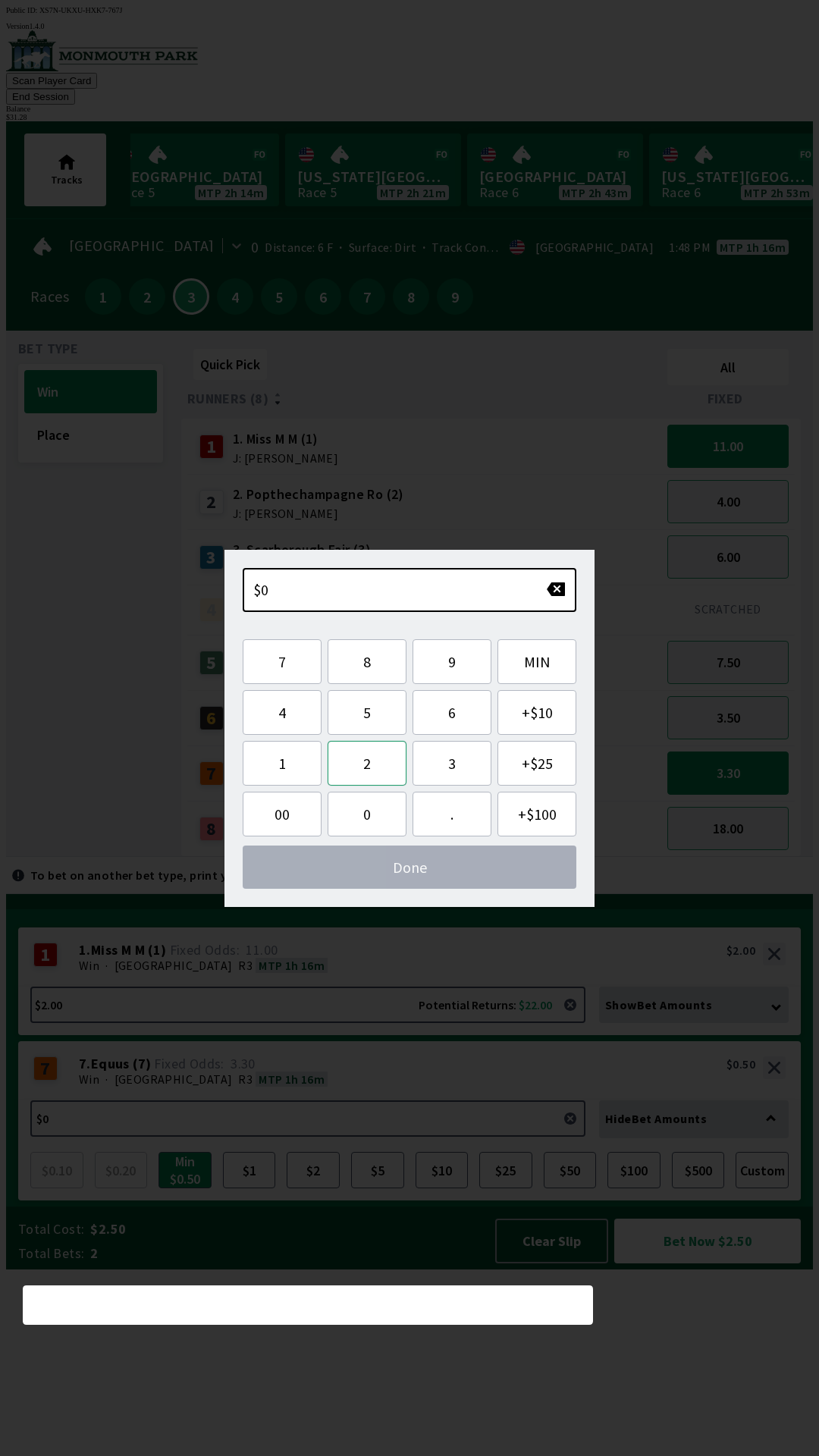
click at [375, 765] on button "2" at bounding box center [367, 763] width 79 height 45
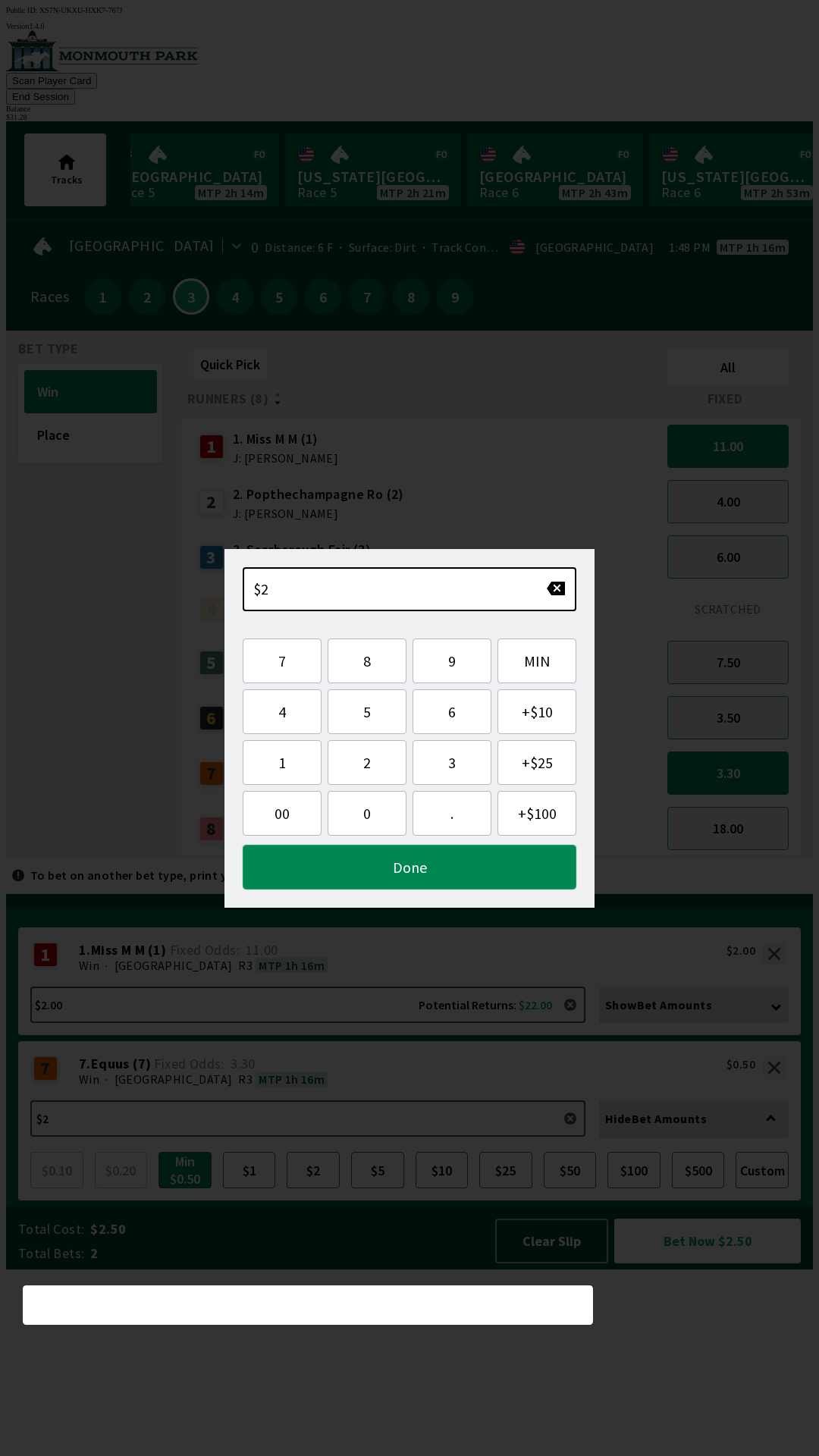
click at [435, 881] on button "Done" at bounding box center [409, 867] width 334 height 45
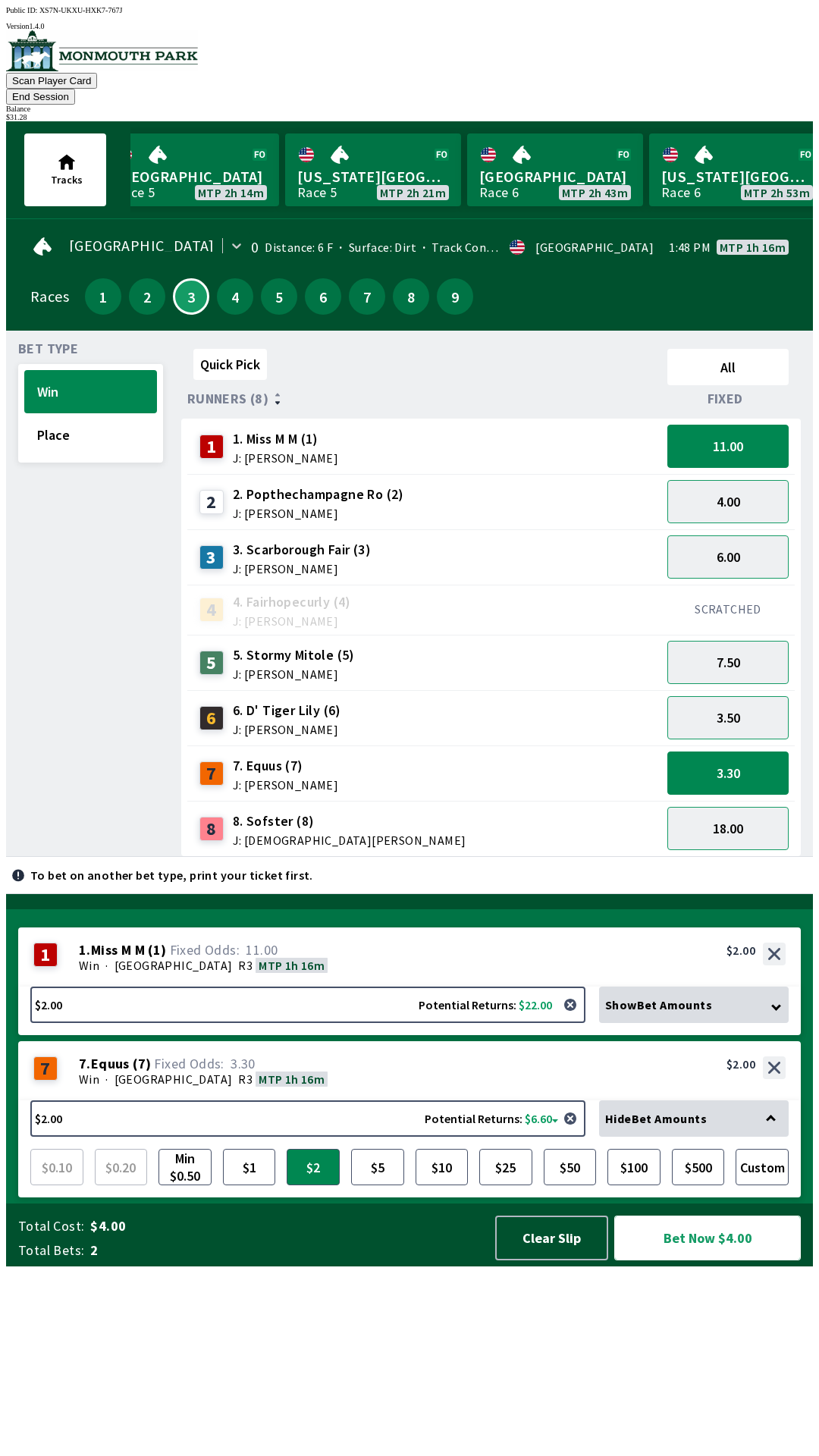
click at [699, 1261] on button "Bet Now $4.00" at bounding box center [707, 1238] width 187 height 45
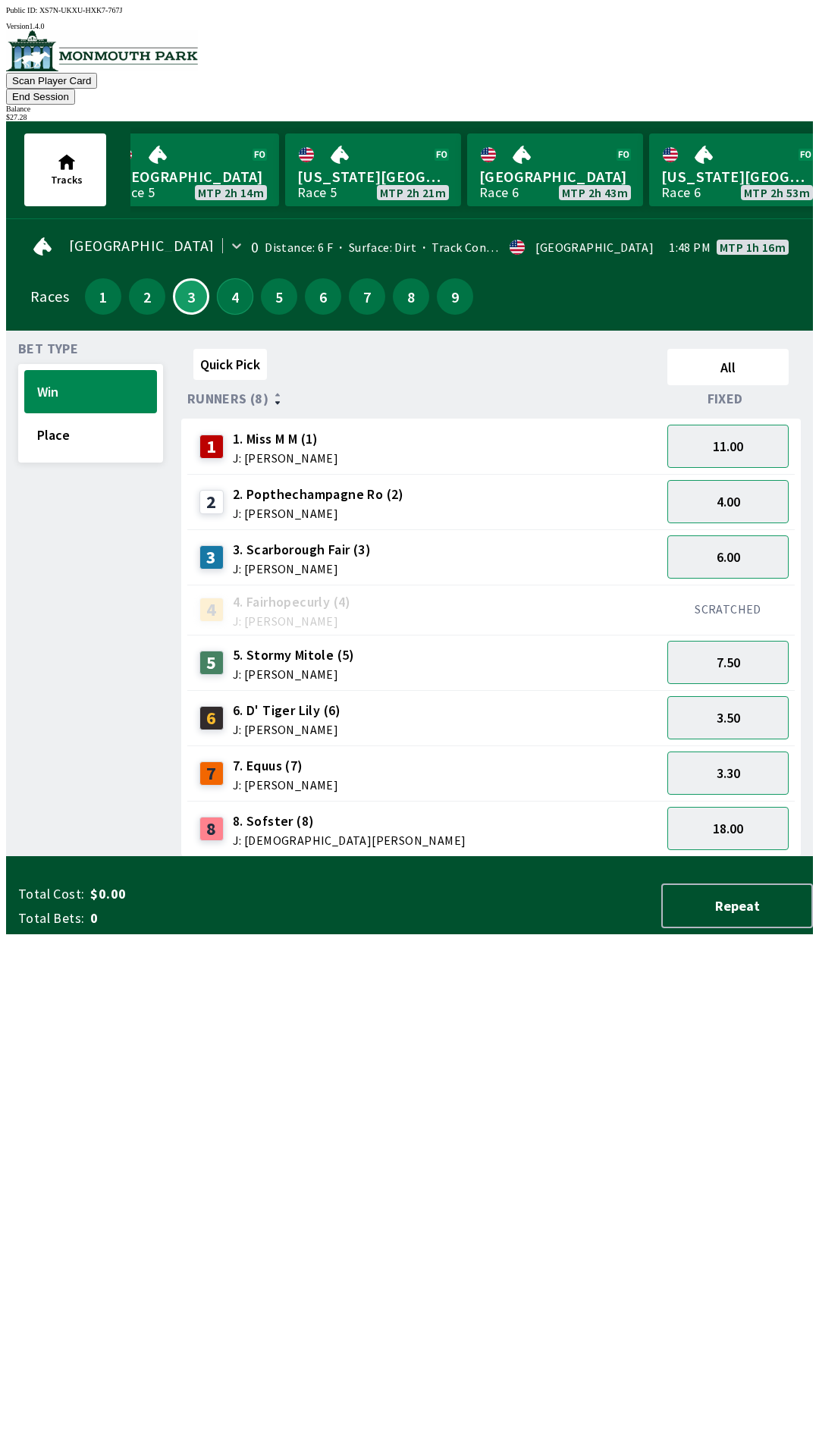
click at [234, 285] on button "4" at bounding box center [235, 296] width 37 height 37
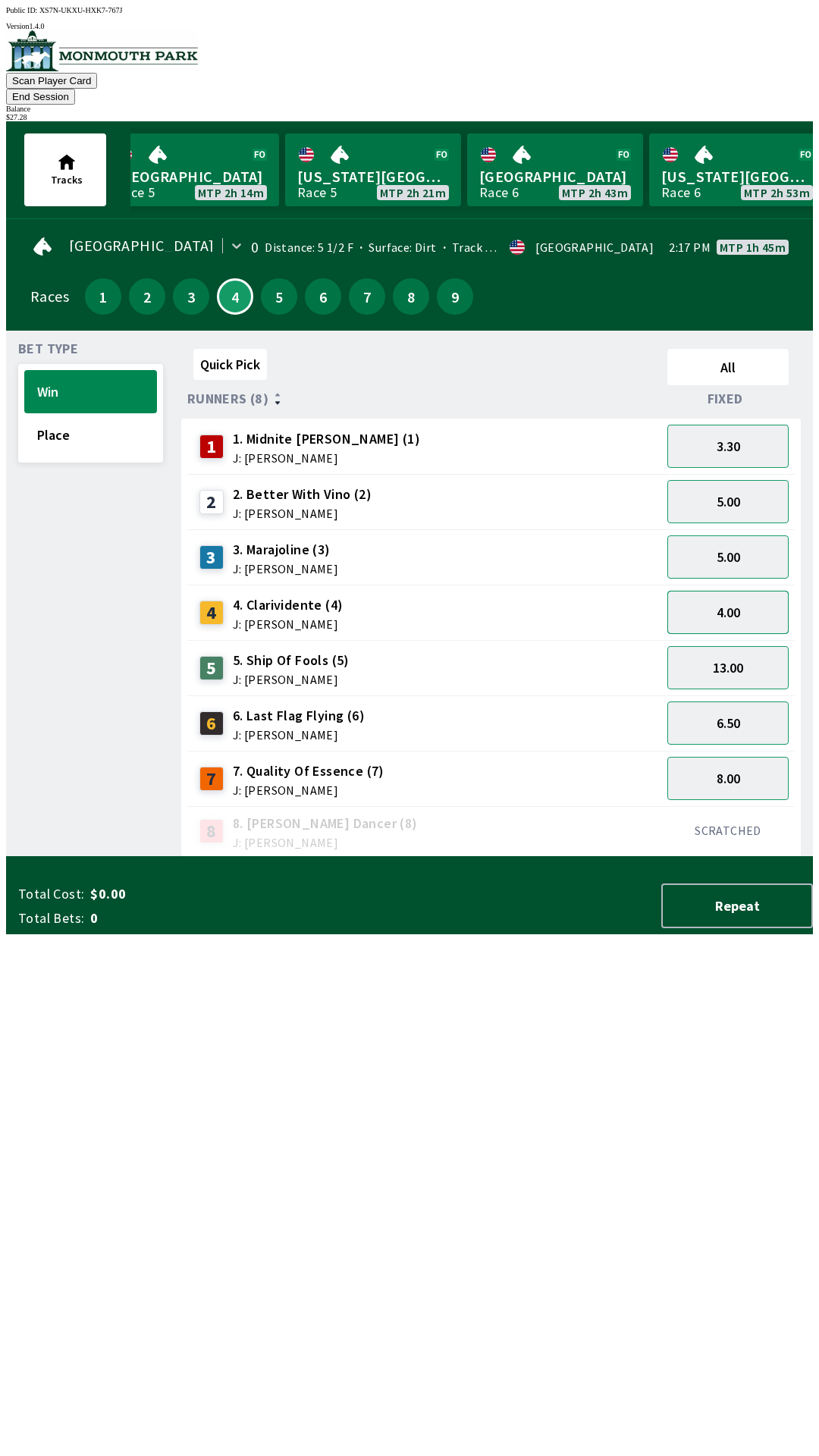
click at [743, 591] on button "4.00" at bounding box center [729, 612] width 121 height 43
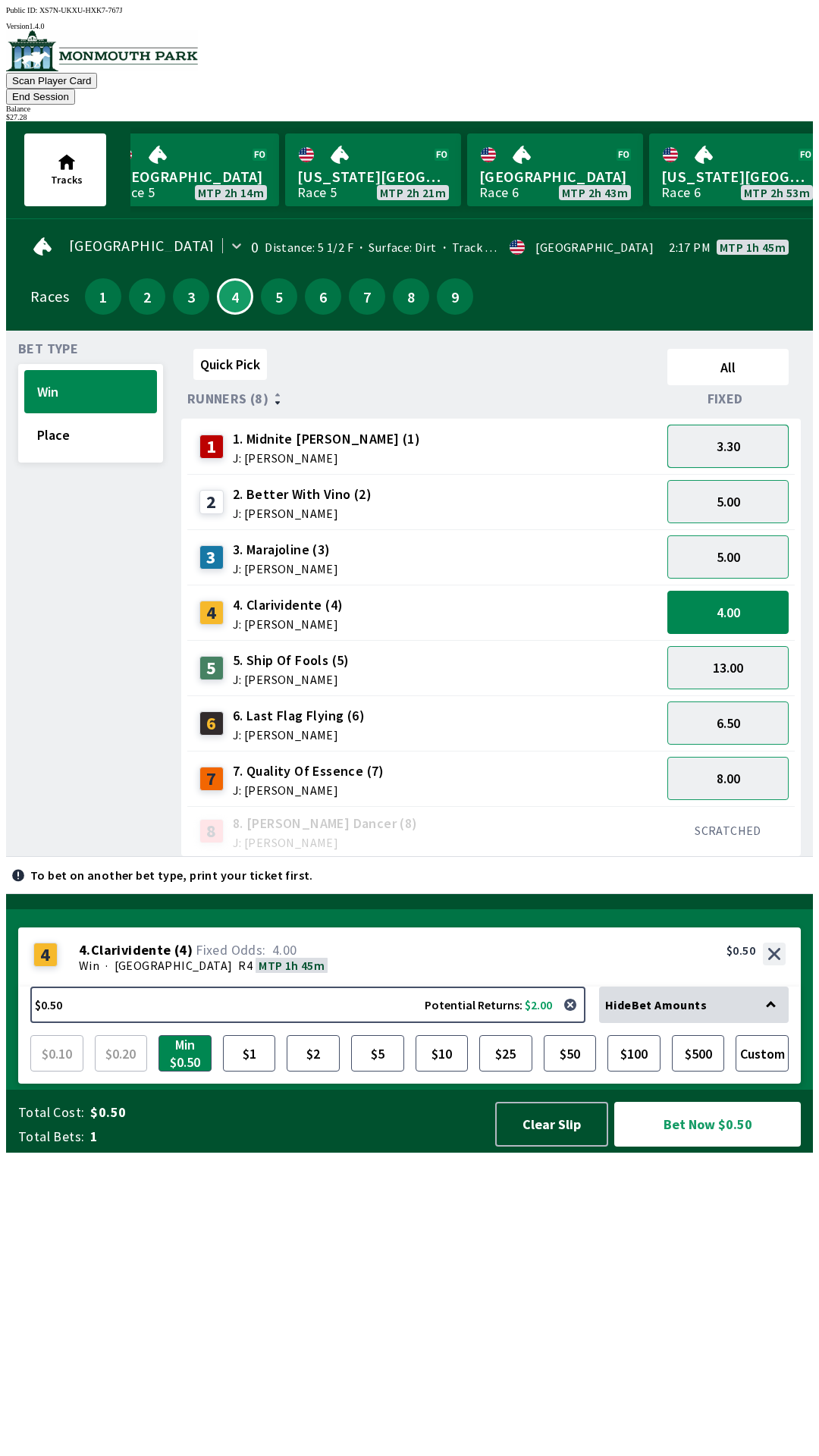
click at [757, 435] on button "3.30" at bounding box center [729, 446] width 121 height 43
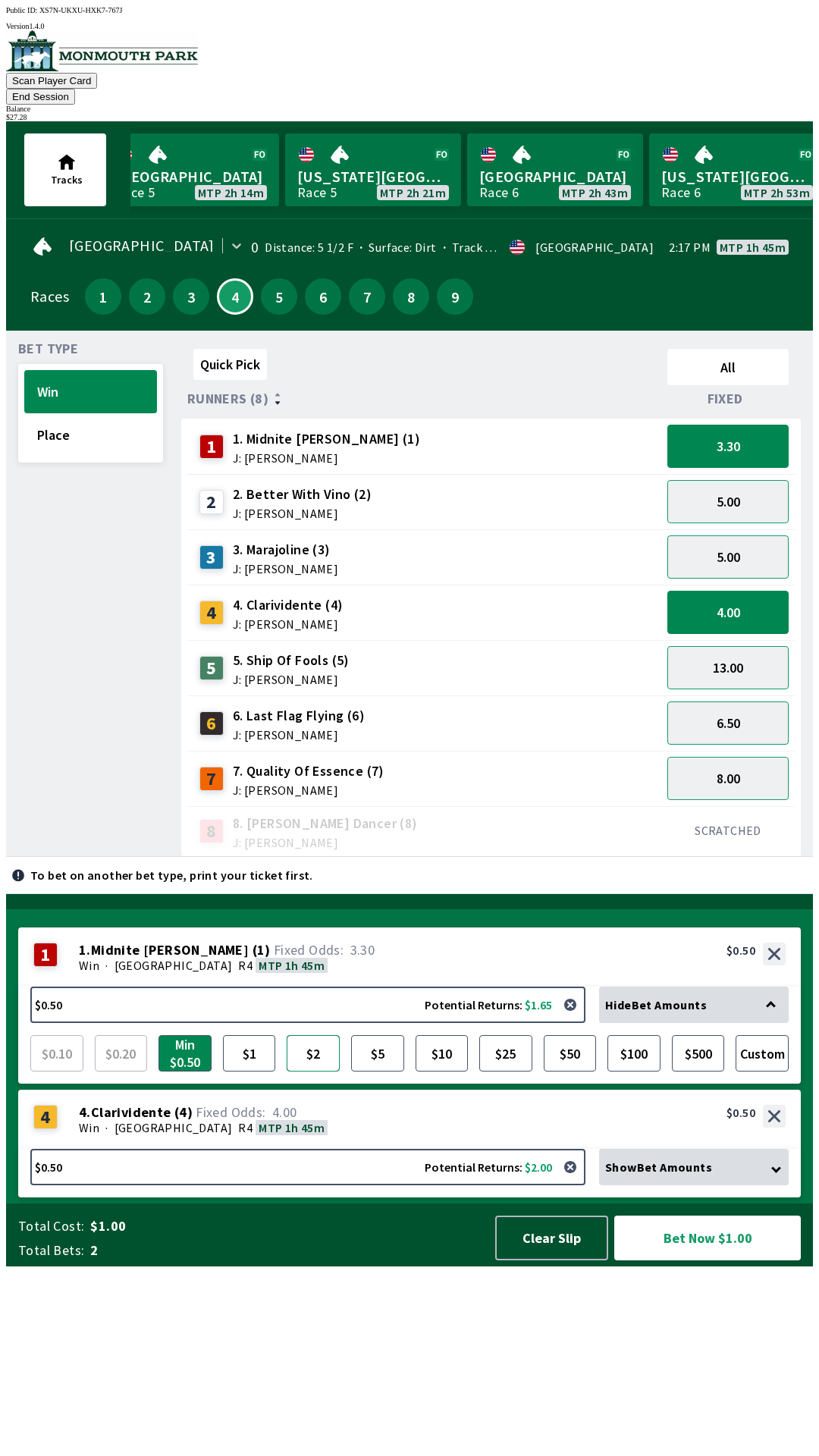
click at [318, 1072] on button "$2" at bounding box center [313, 1054] width 53 height 37
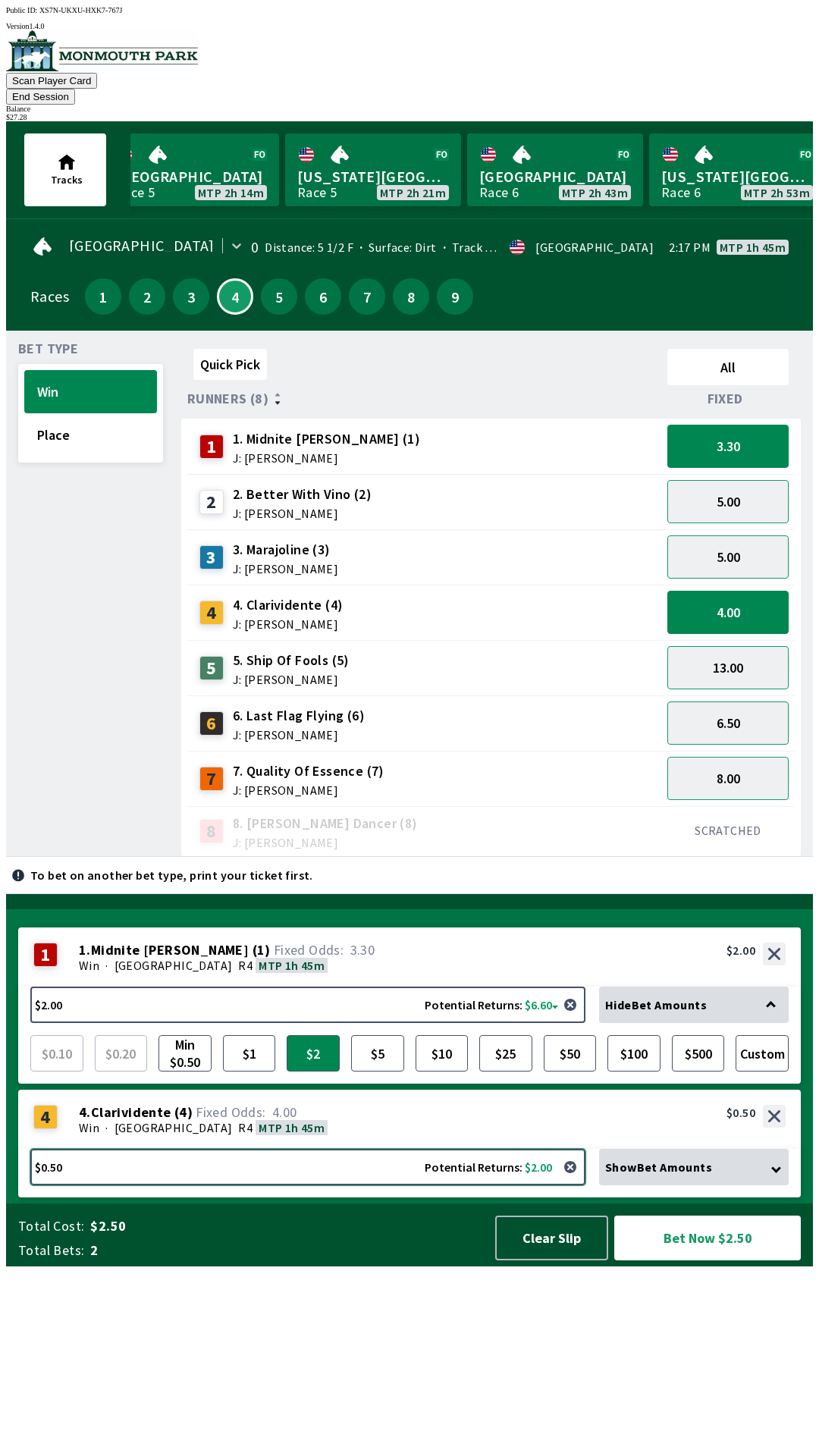
click at [229, 1186] on button "$0.50 Potential Returns: $2.00" at bounding box center [308, 1167] width 555 height 37
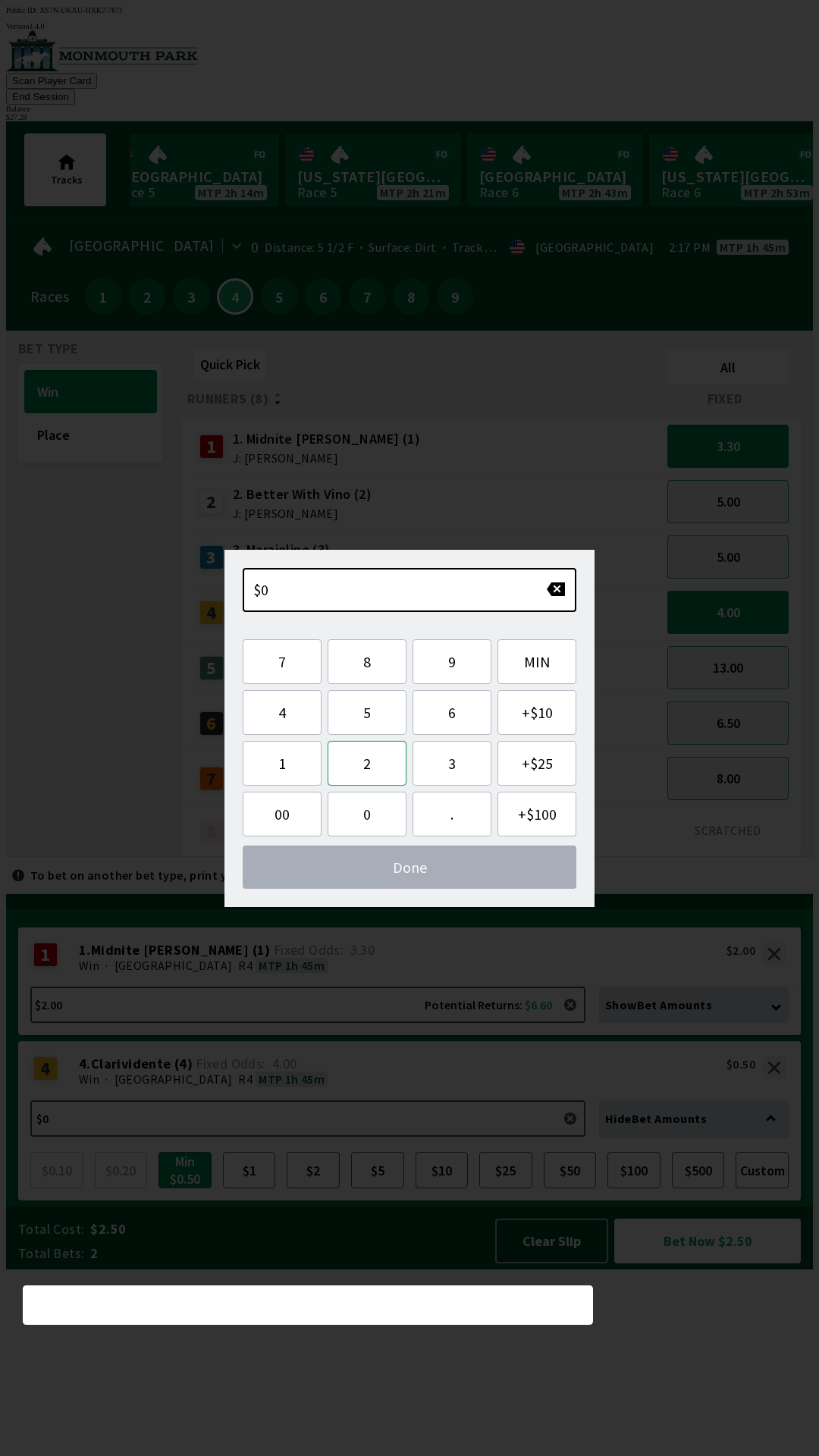
click at [377, 768] on button "2" at bounding box center [367, 763] width 79 height 45
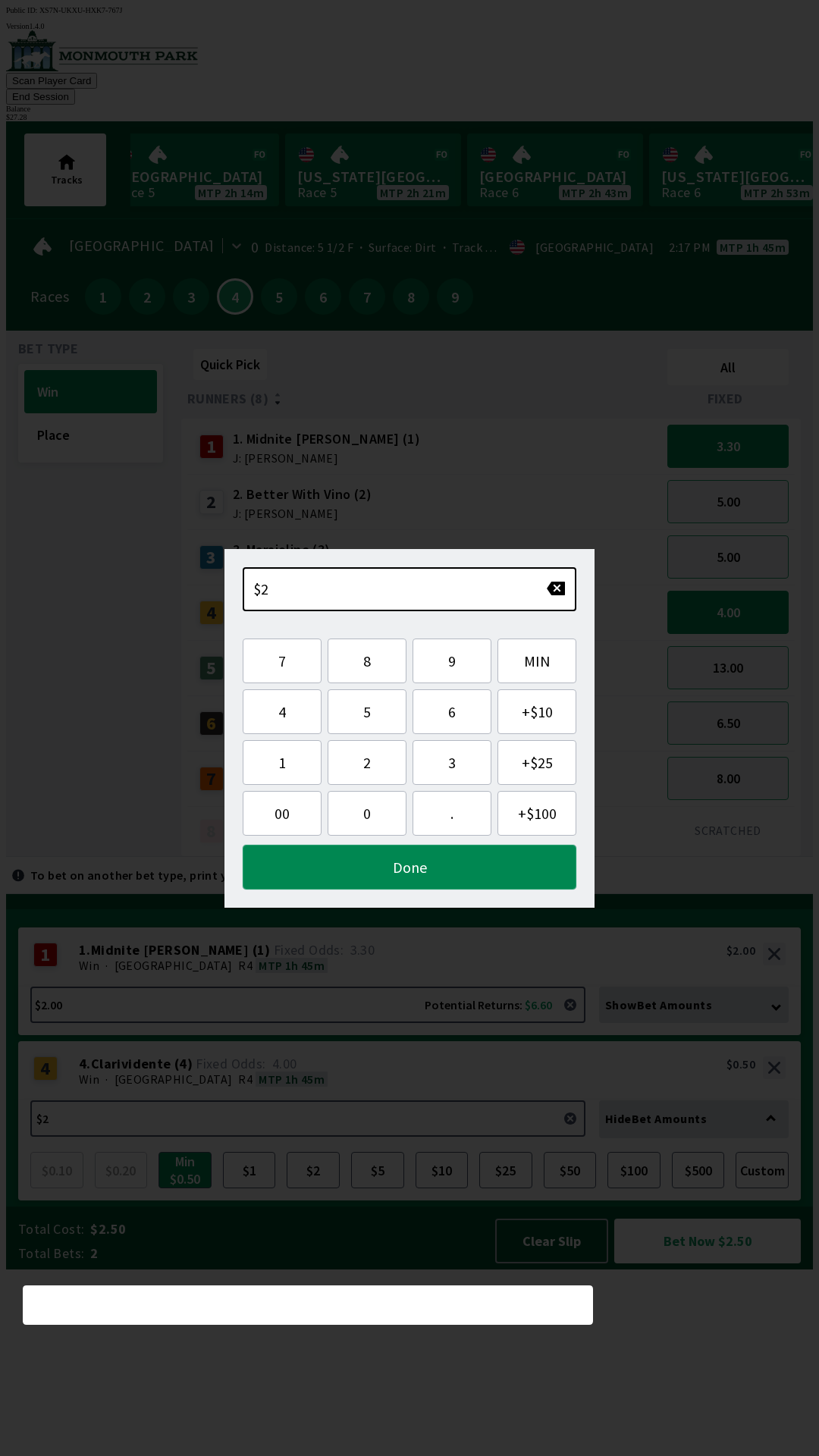
click at [502, 869] on button "Done" at bounding box center [409, 867] width 334 height 45
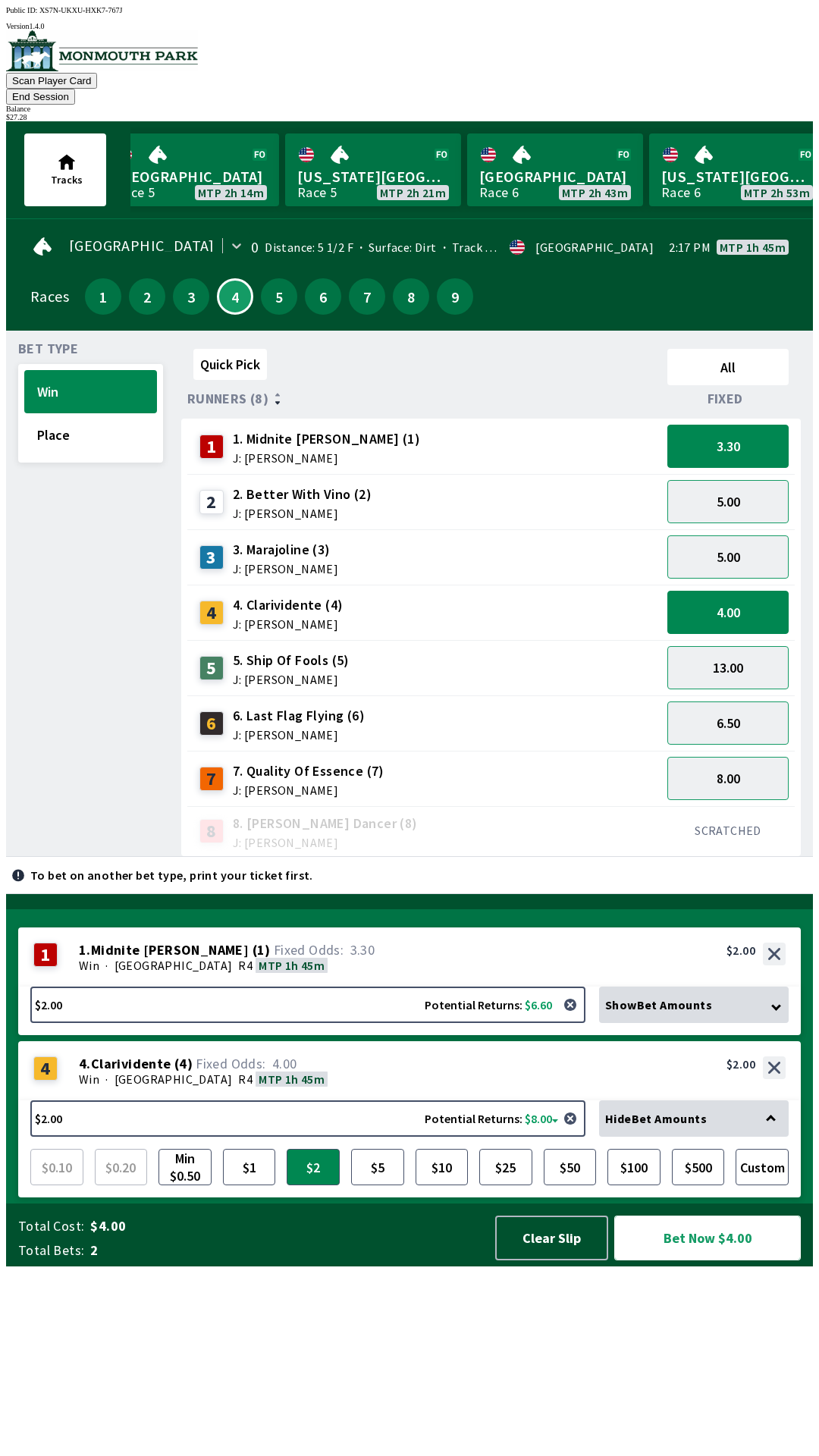
click at [715, 1261] on button "Bet Now $4.00" at bounding box center [707, 1238] width 187 height 45
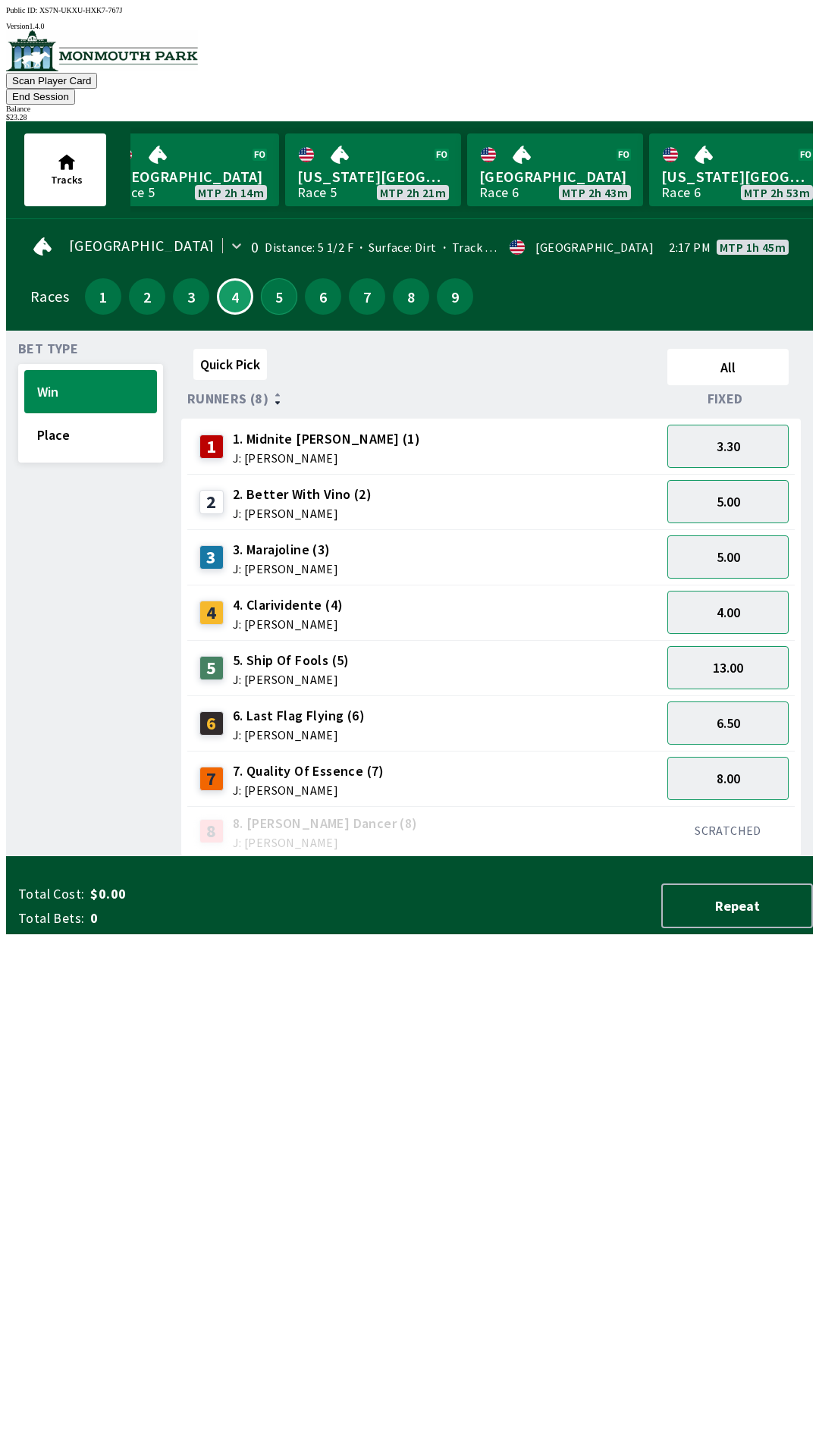
click at [281, 278] on button "5" at bounding box center [279, 296] width 37 height 37
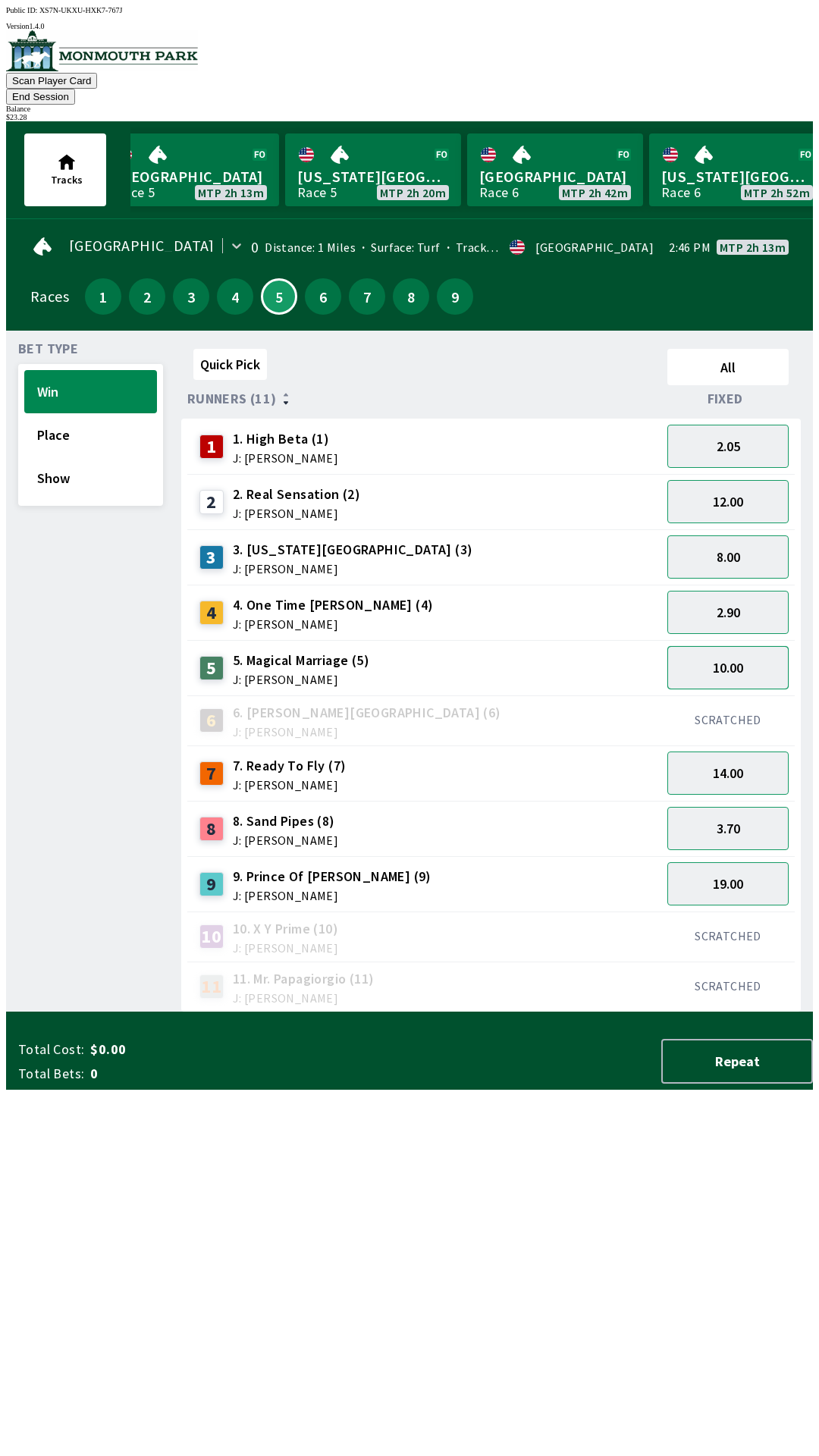
click at [741, 646] on button "10.00" at bounding box center [729, 667] width 121 height 43
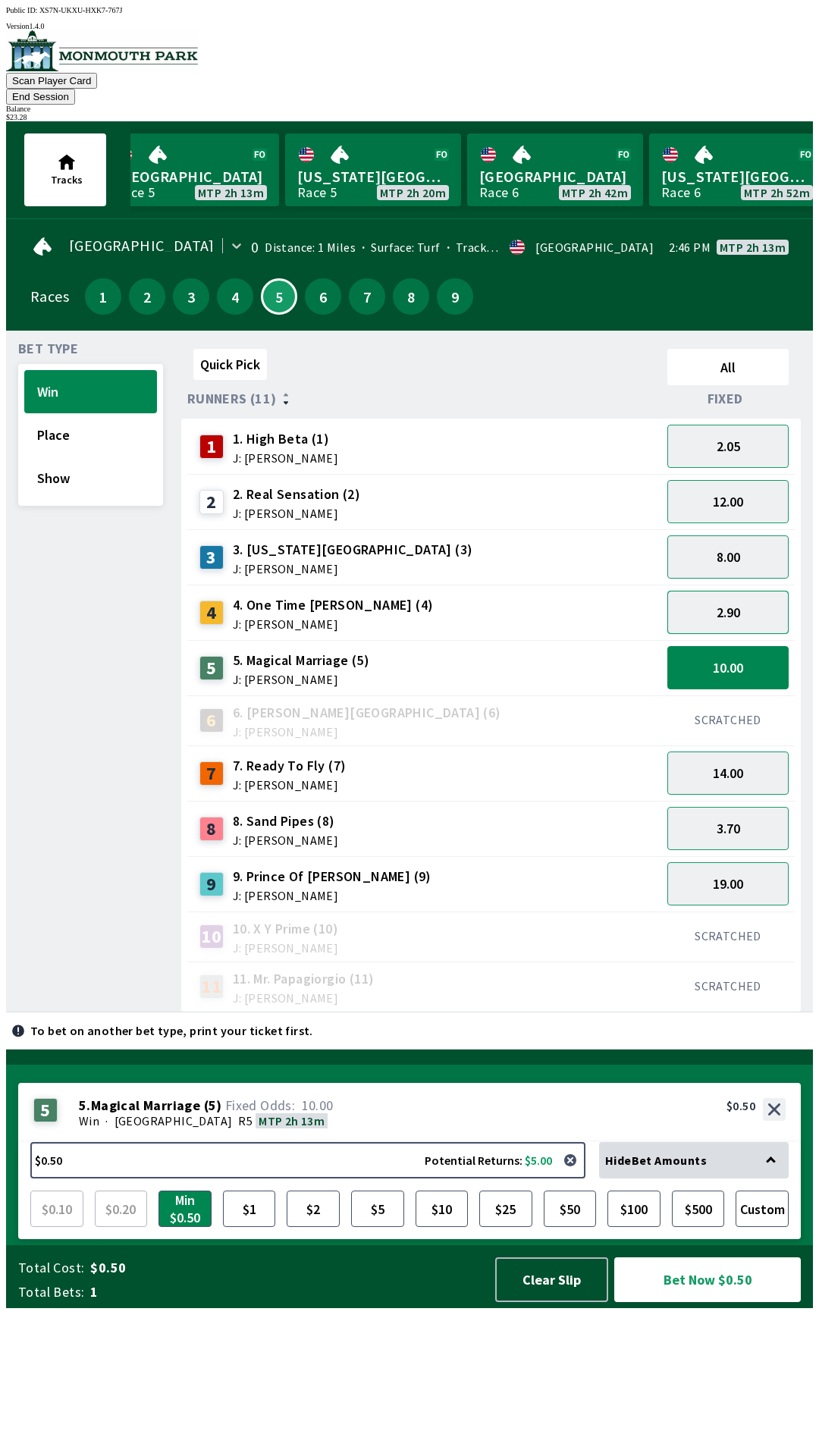
click at [739, 591] on button "2.90" at bounding box center [729, 612] width 121 height 43
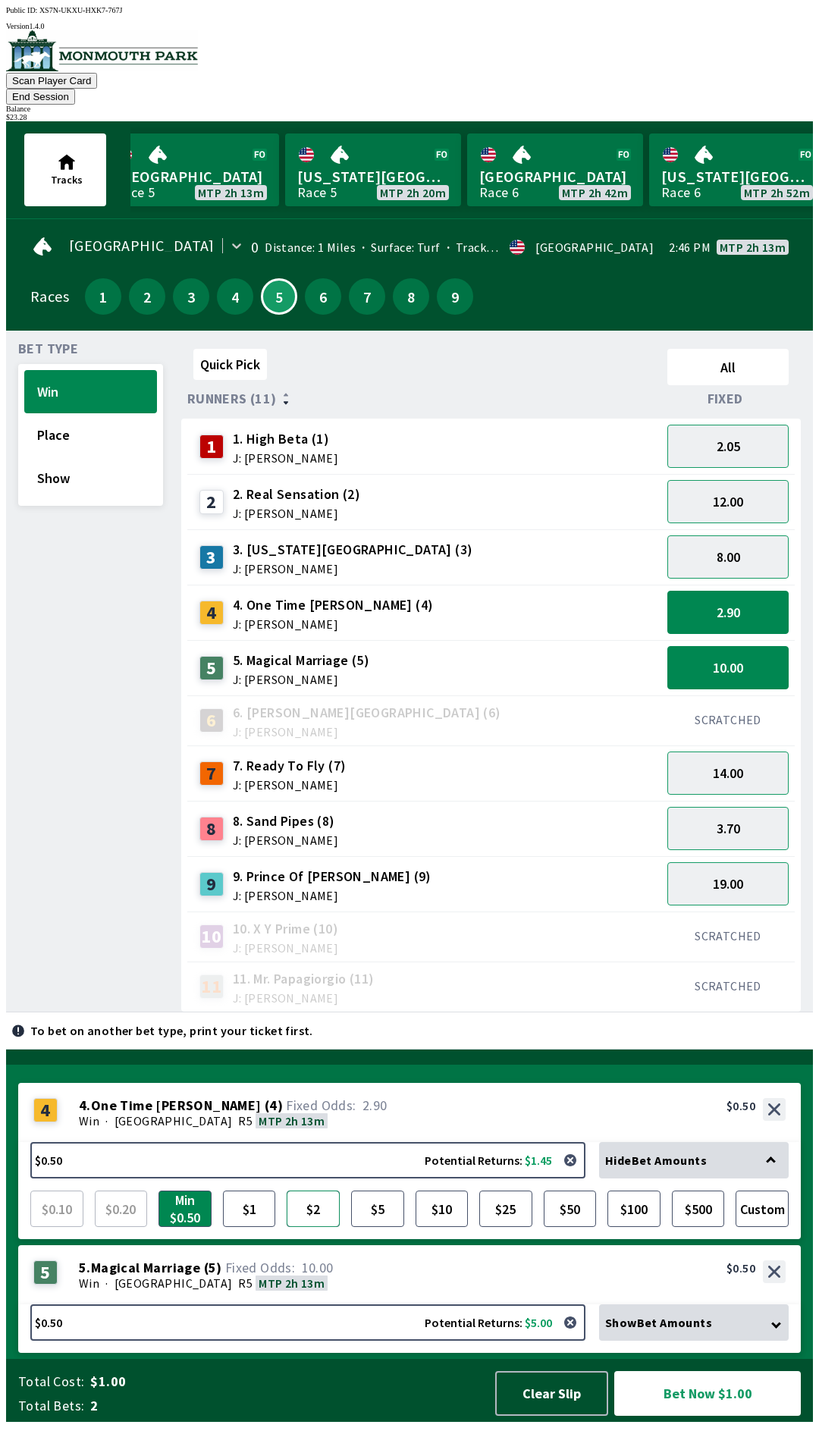
click at [316, 1227] on button "$2" at bounding box center [313, 1209] width 53 height 37
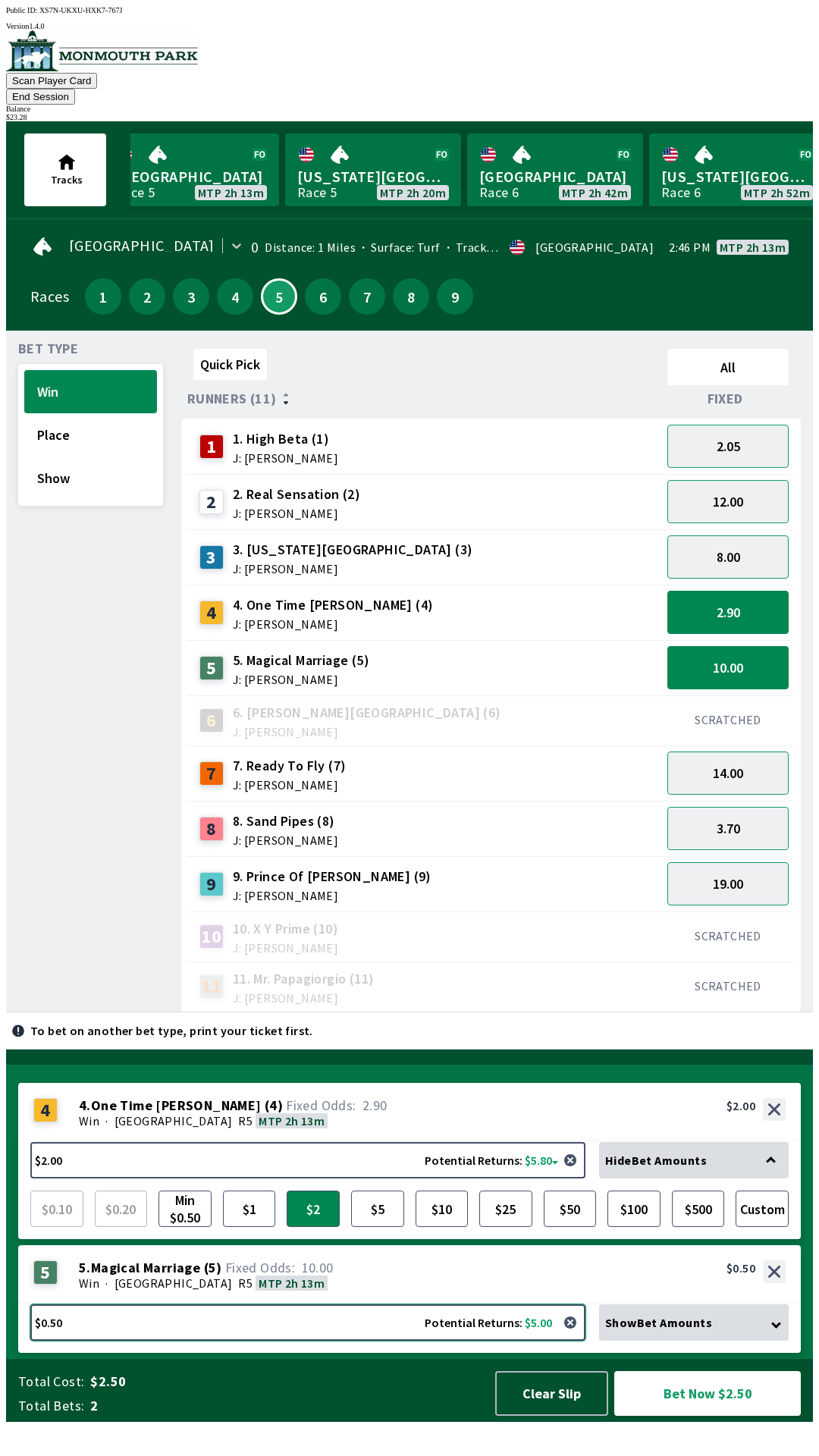
click at [243, 1341] on button "$0.50 Potential Returns: $5.00" at bounding box center [308, 1323] width 555 height 37
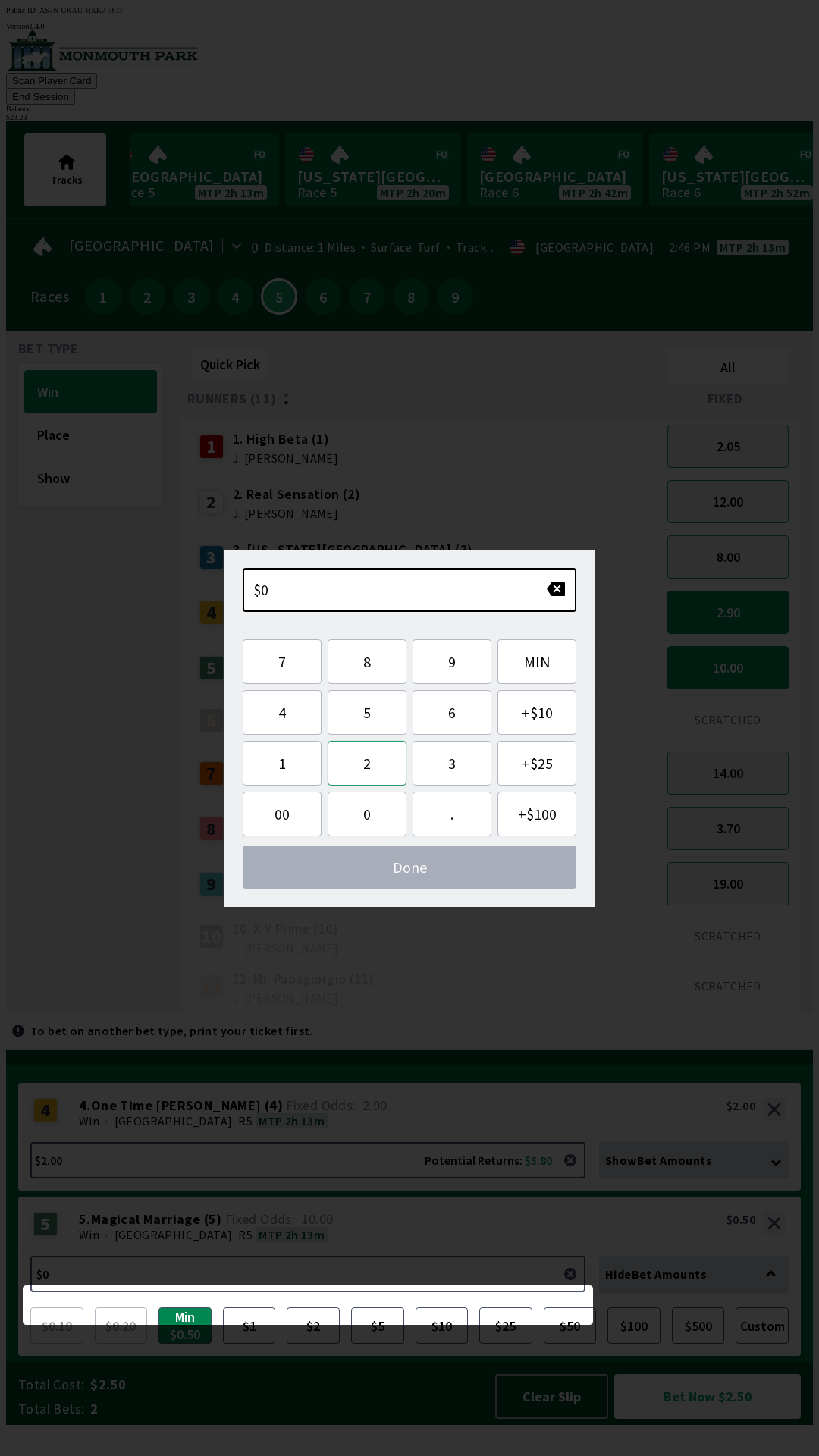
click at [372, 755] on button "2" at bounding box center [367, 763] width 79 height 45
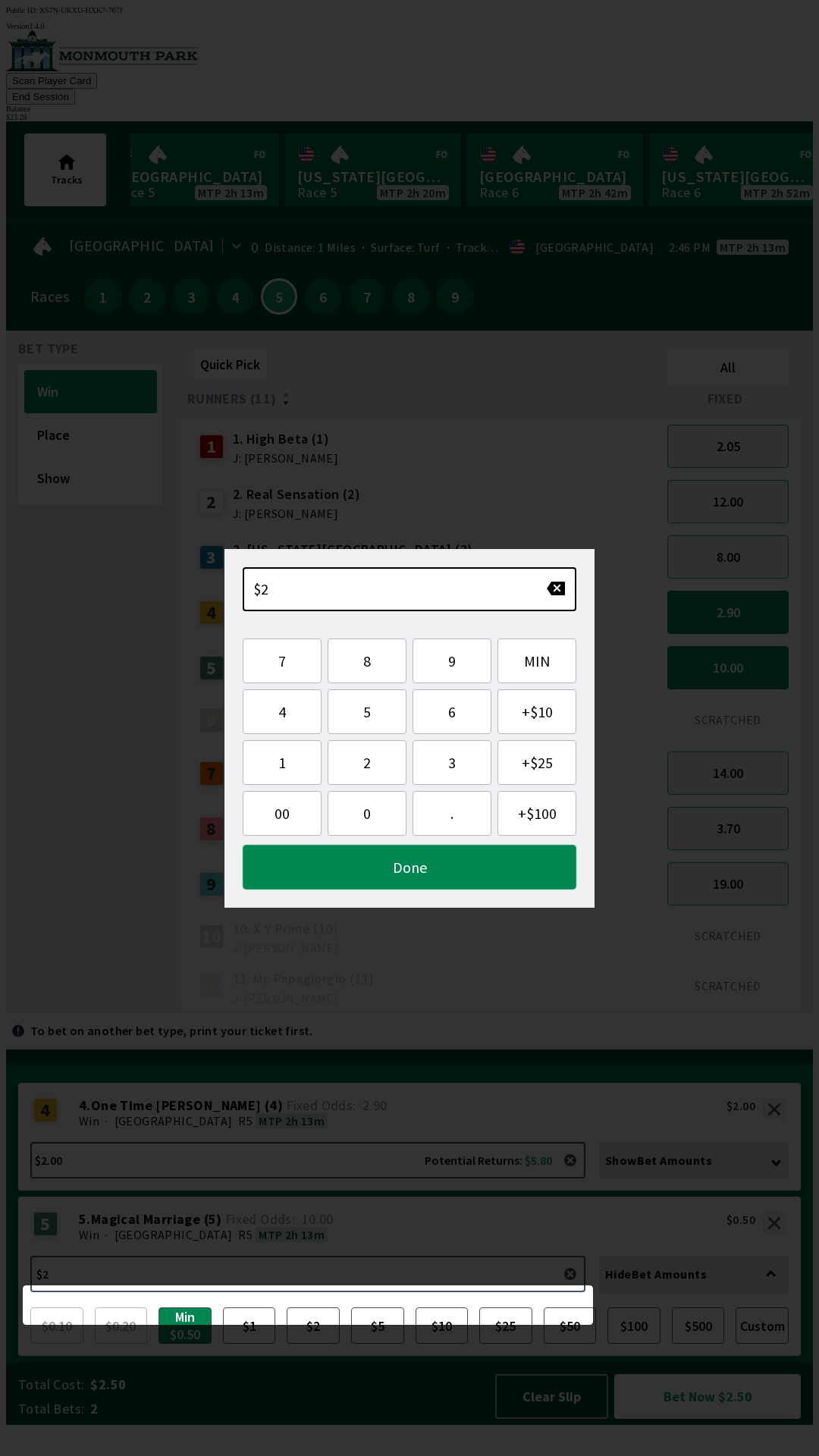
click at [485, 868] on button "Done" at bounding box center [409, 867] width 334 height 45
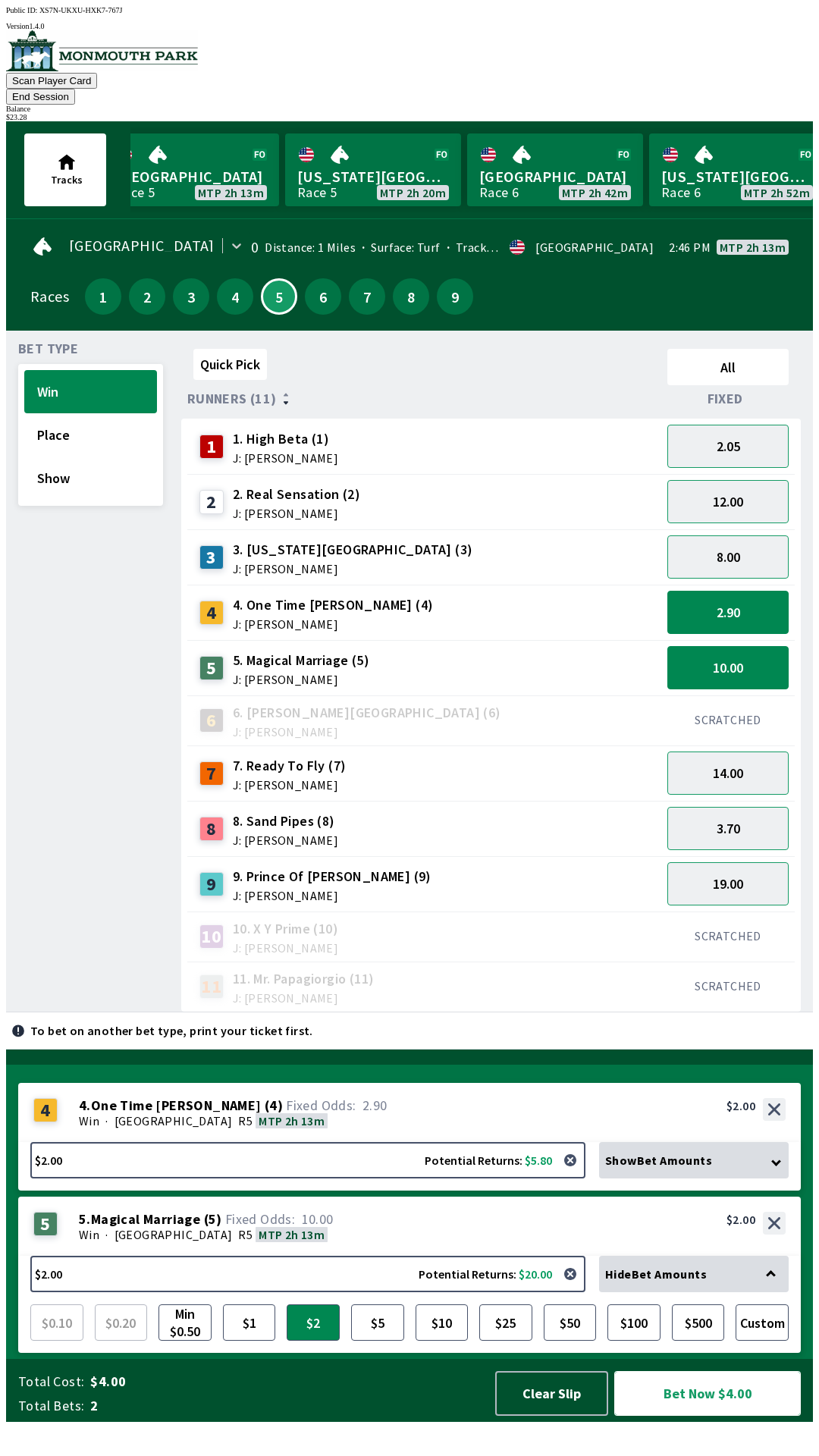
click at [714, 1416] on button "Bet Now $4.00" at bounding box center [707, 1393] width 187 height 45
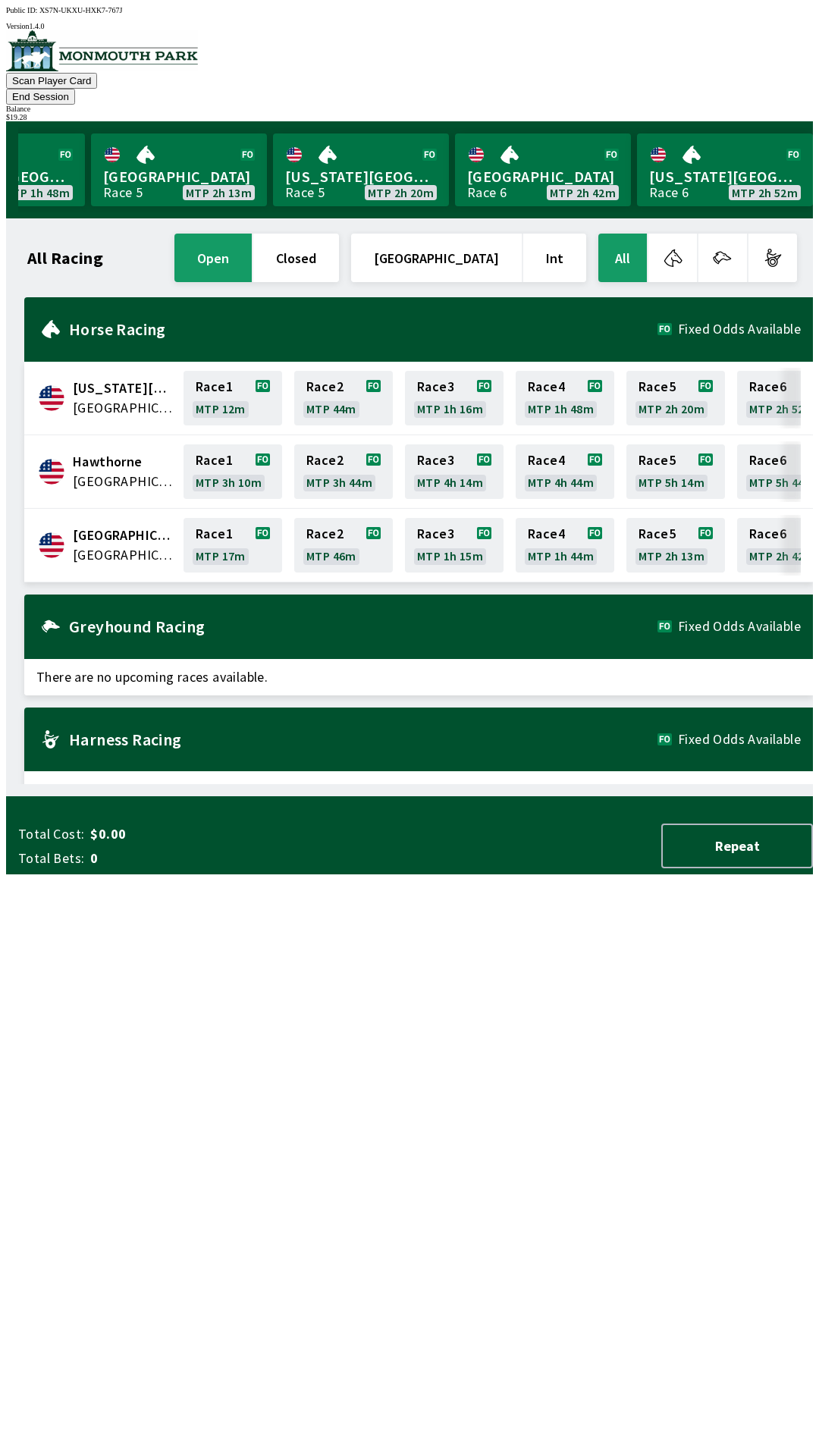
scroll to position [0, 1371]
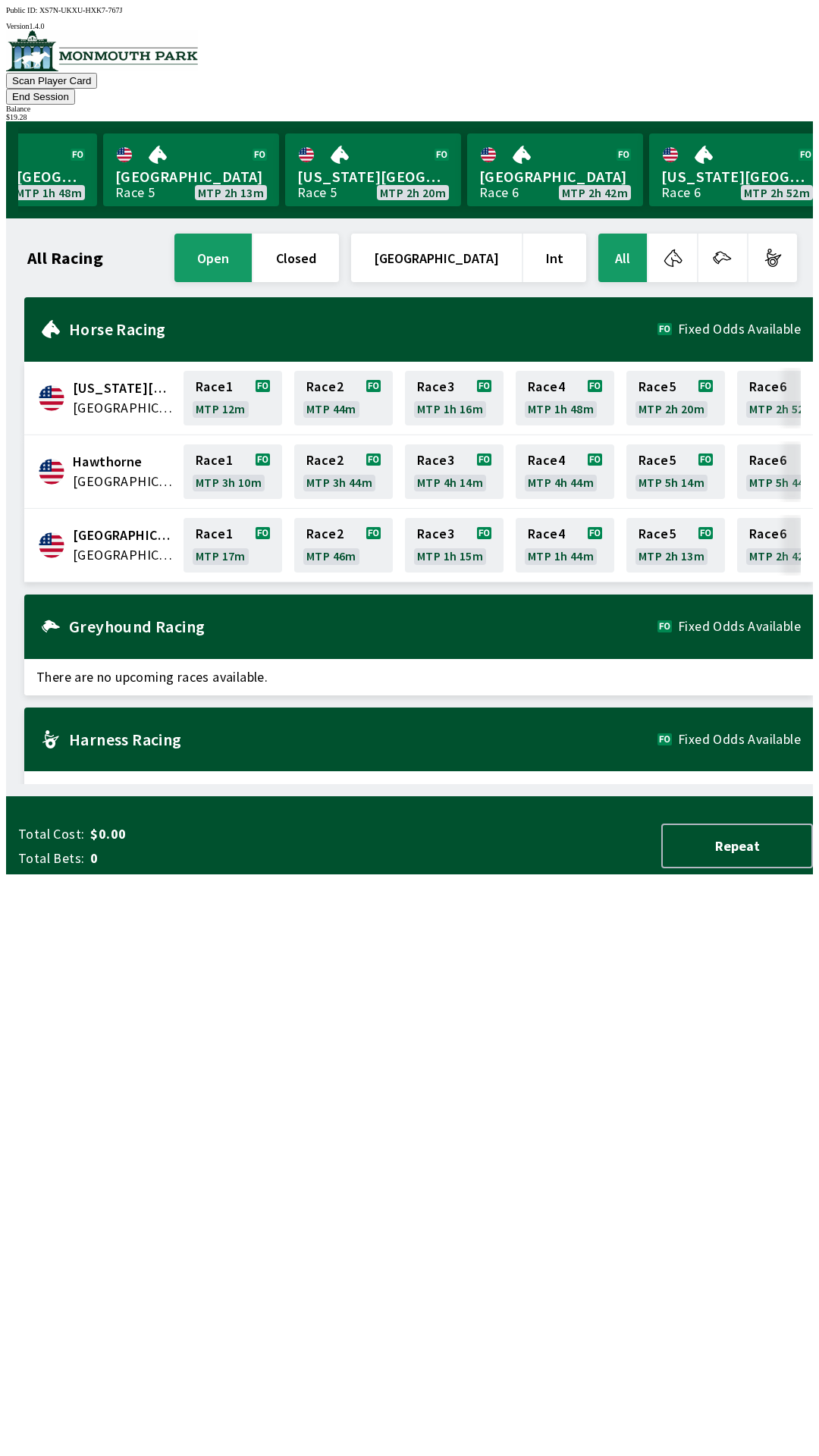
click at [75, 89] on button "End Session" at bounding box center [40, 96] width 69 height 16
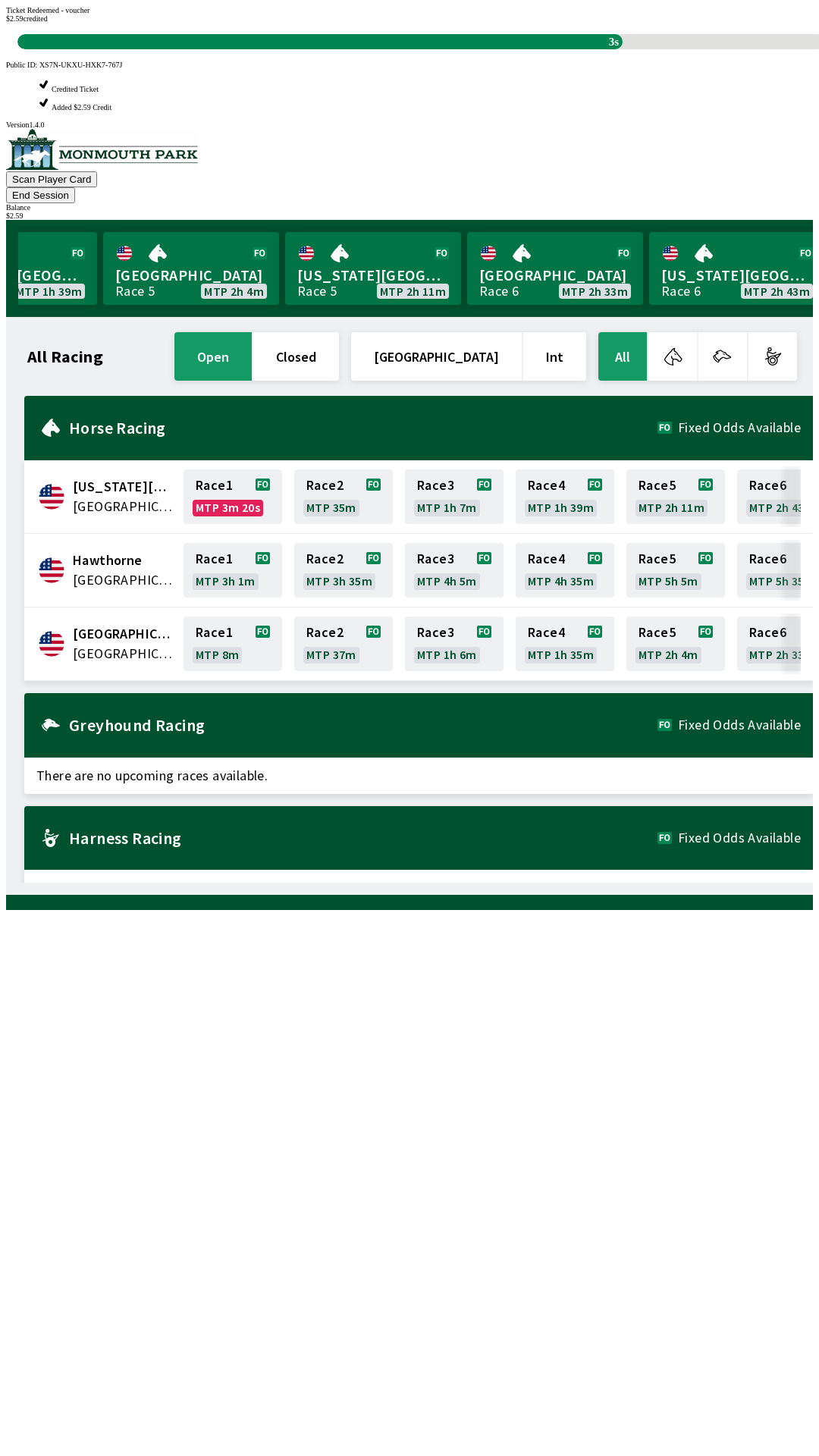
click at [528, 882] on div "All Racing open closed United States Int All [US_STATE][GEOGRAPHIC_DATA] [GEOGR…" at bounding box center [416, 605] width 795 height 553
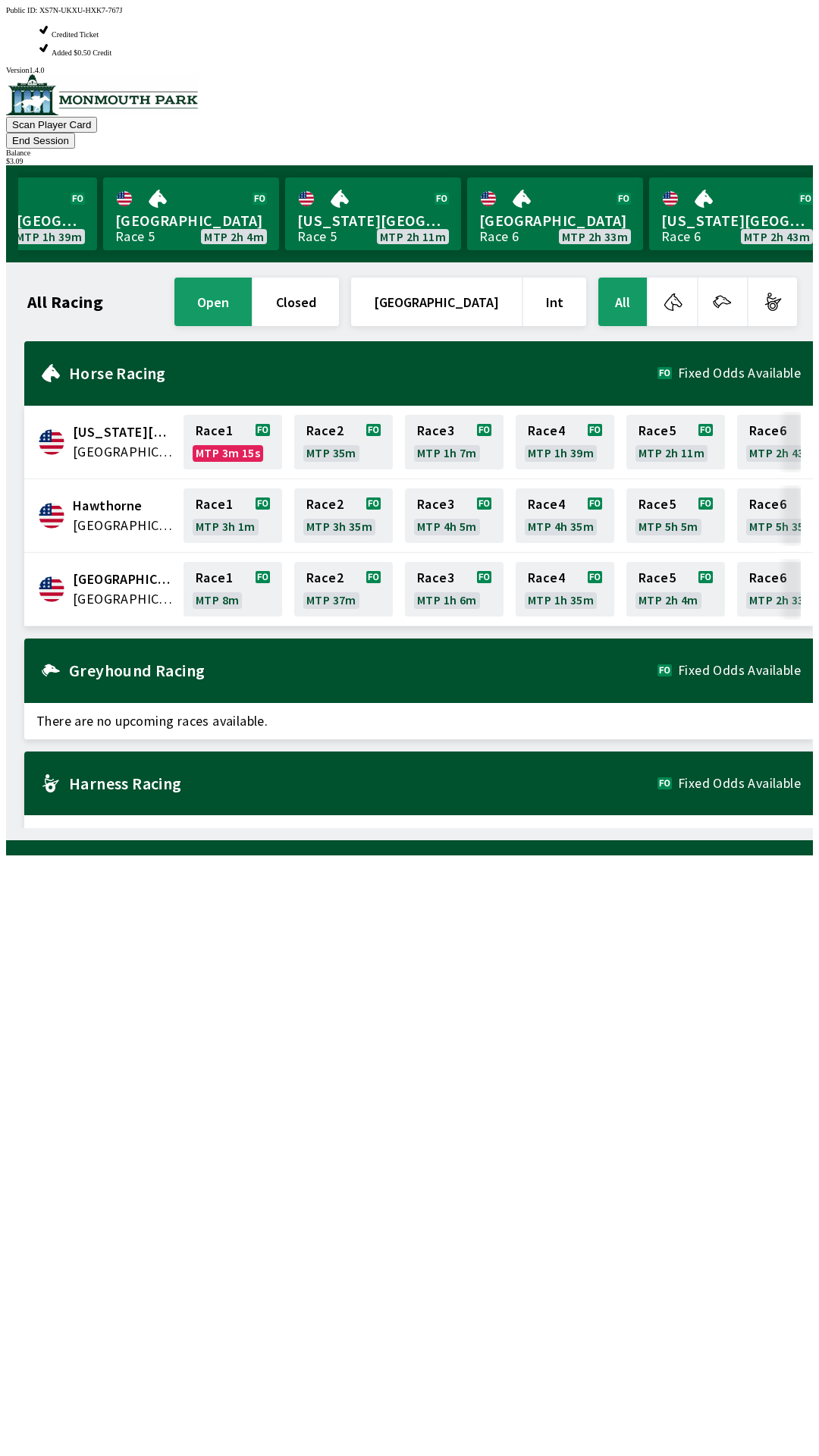
click at [171, 829] on div "All Racing open closed [GEOGRAPHIC_DATA] Int All [US_STATE][GEOGRAPHIC_DATA] [G…" at bounding box center [416, 550] width 795 height 553
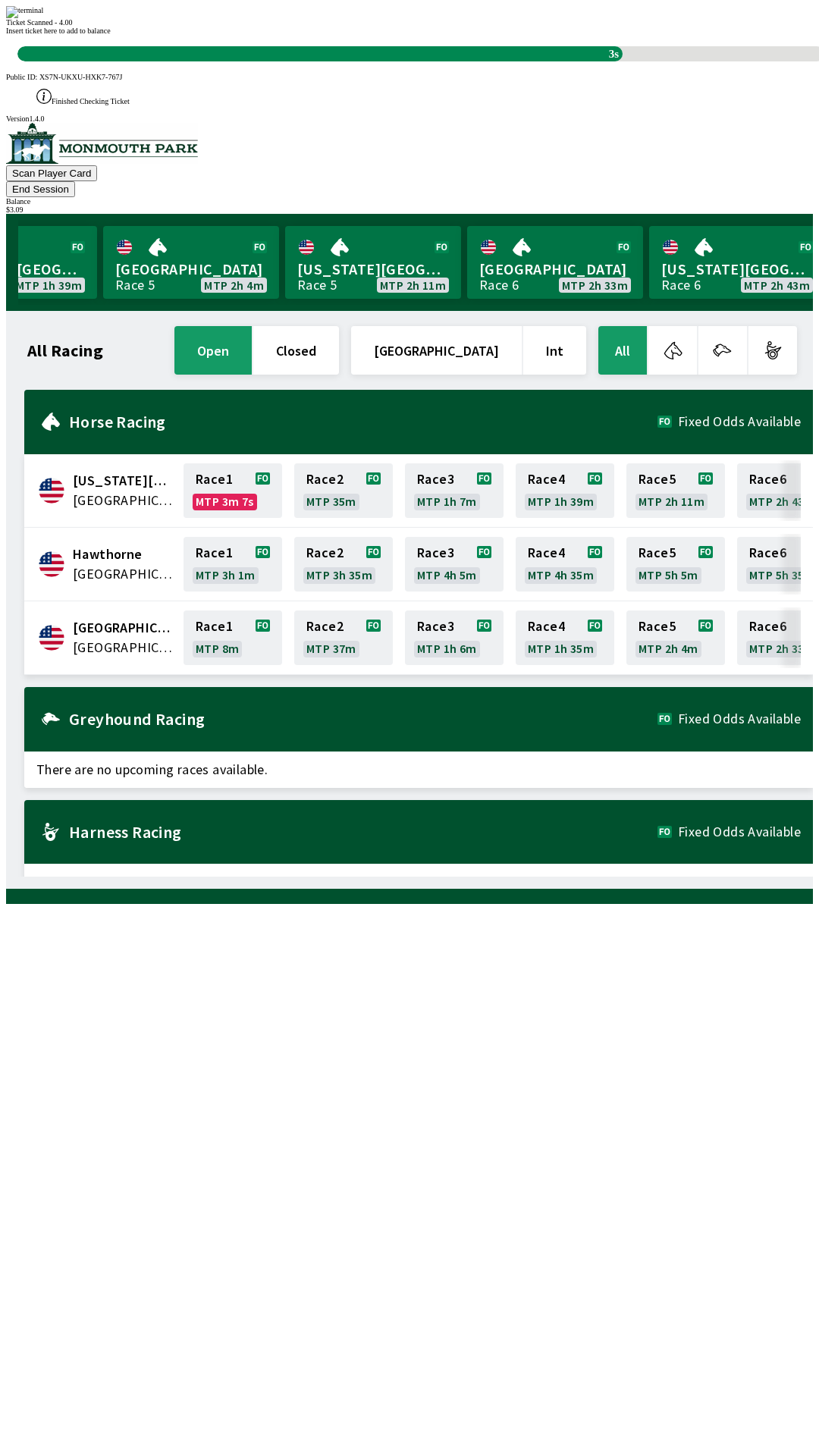
click at [194, 877] on div "All Racing open closed United States Int All [US_STATE][GEOGRAPHIC_DATA] [GEOGR…" at bounding box center [416, 600] width 795 height 553
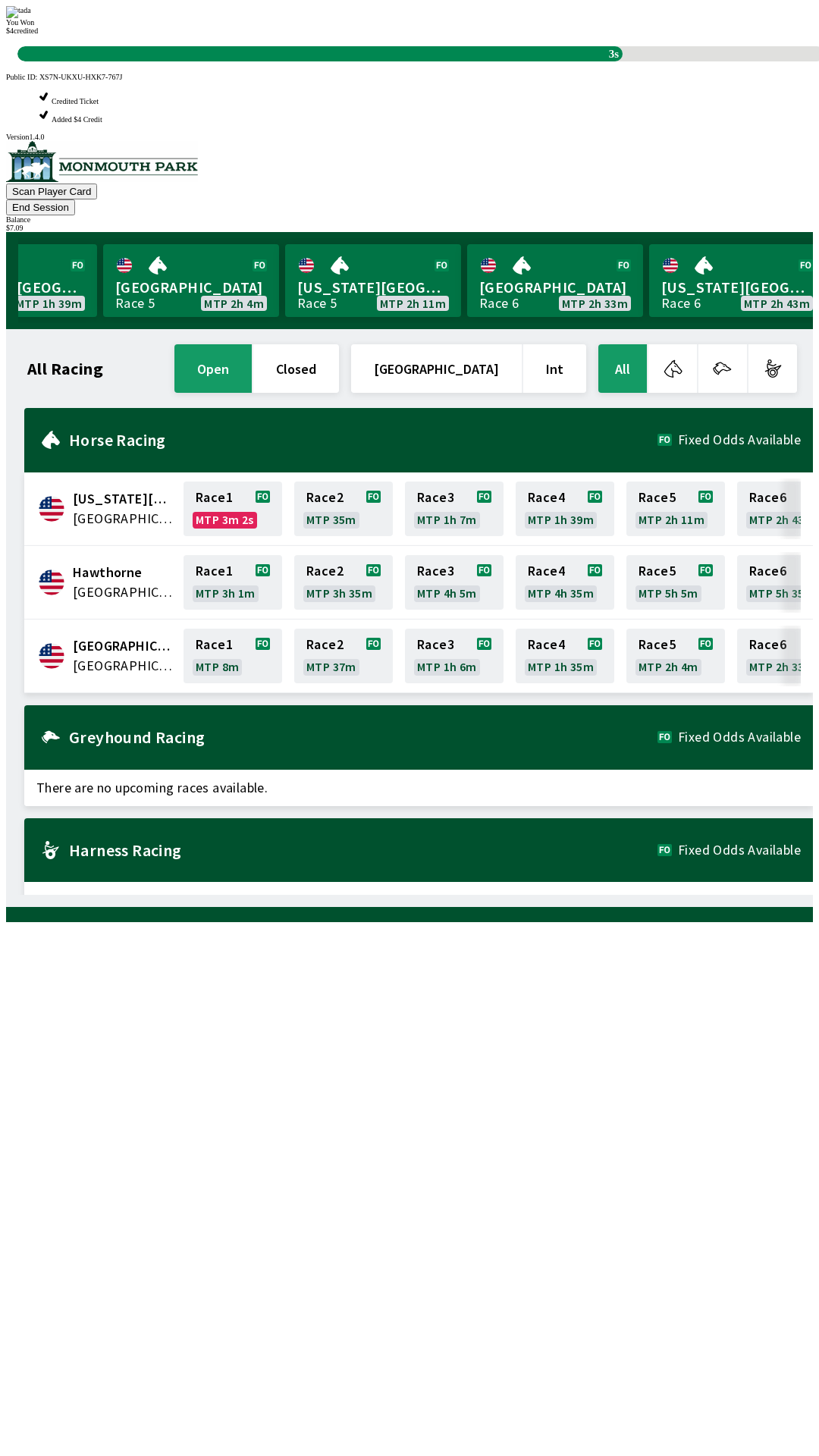
click at [524, 895] on div "All Racing open closed United States Int All [US_STATE][GEOGRAPHIC_DATA] [GEOGR…" at bounding box center [416, 618] width 795 height 553
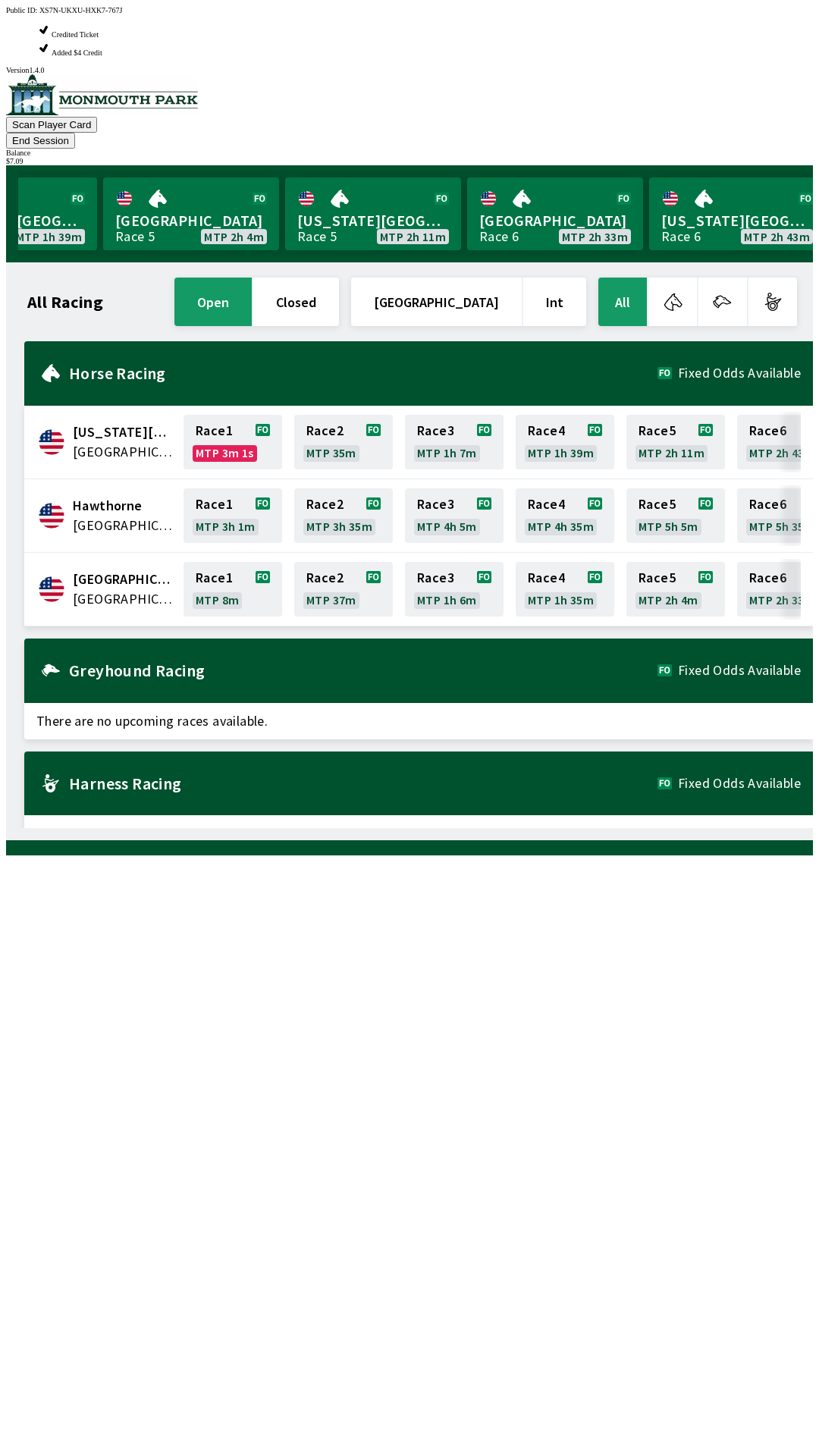
click at [75, 133] on button "End Session" at bounding box center [40, 140] width 69 height 16
